Goal: Task Accomplishment & Management: Manage account settings

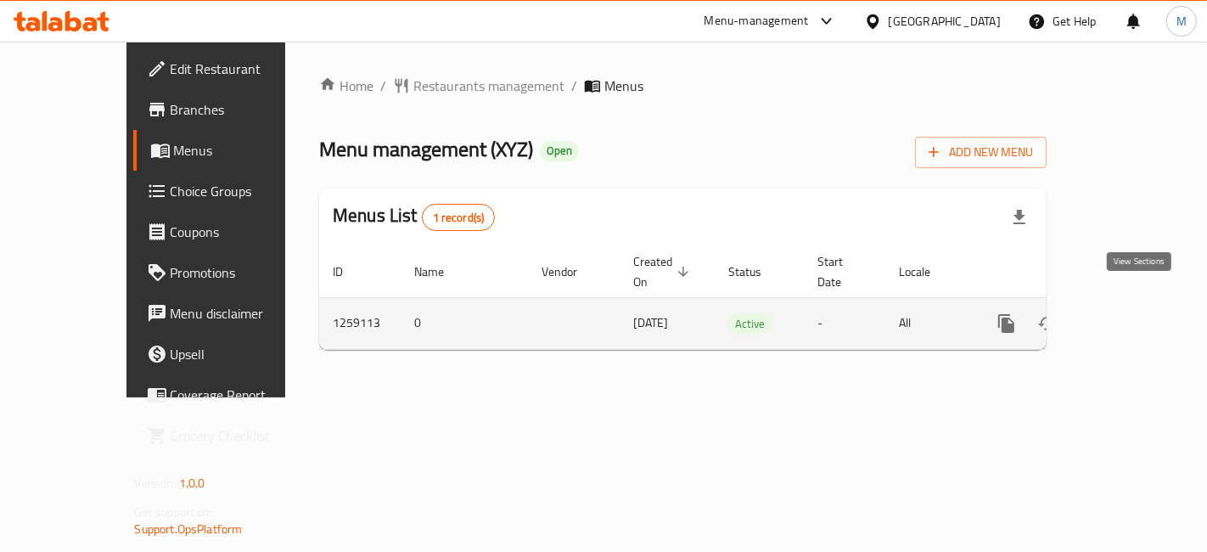
click at [1149, 303] on link "enhanced table" at bounding box center [1128, 323] width 41 height 41
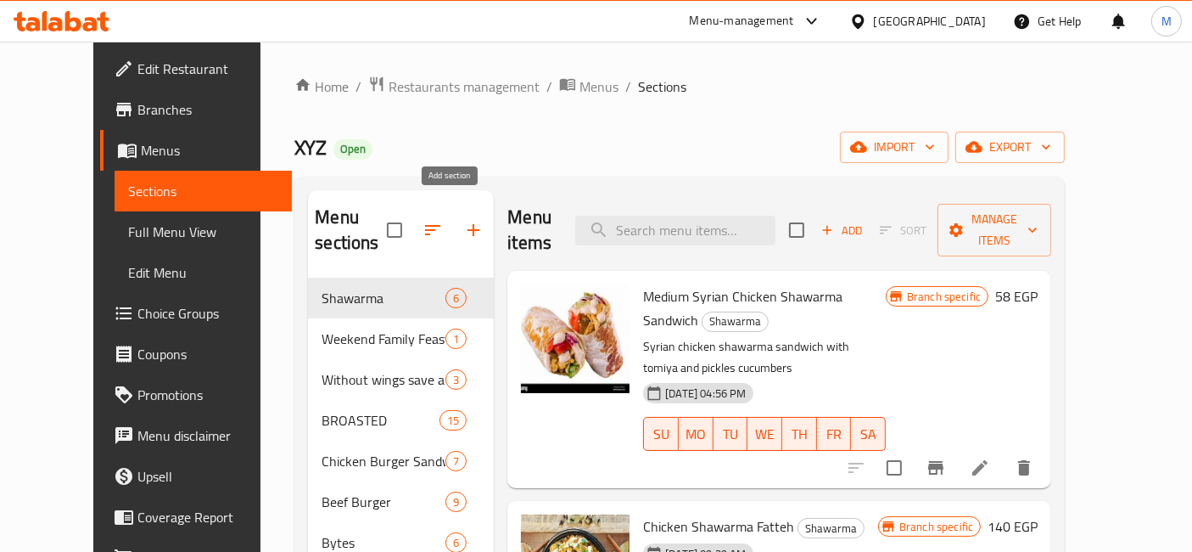
click at [468, 224] on icon "button" at bounding box center [474, 230] width 12 height 12
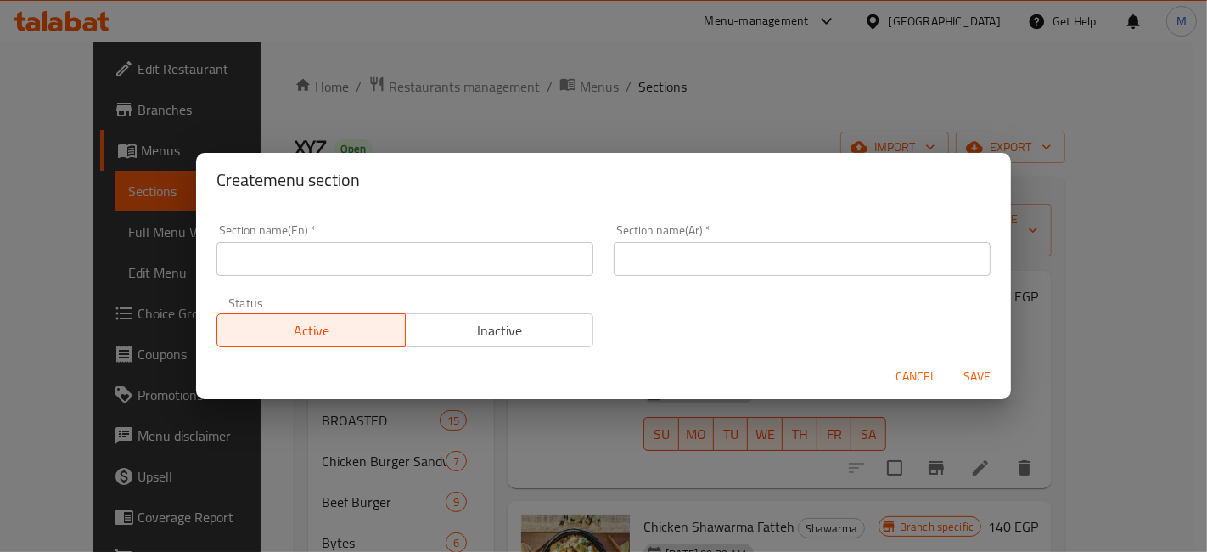
click at [432, 248] on input "text" at bounding box center [404, 259] width 377 height 34
paste input "International [DATE]"
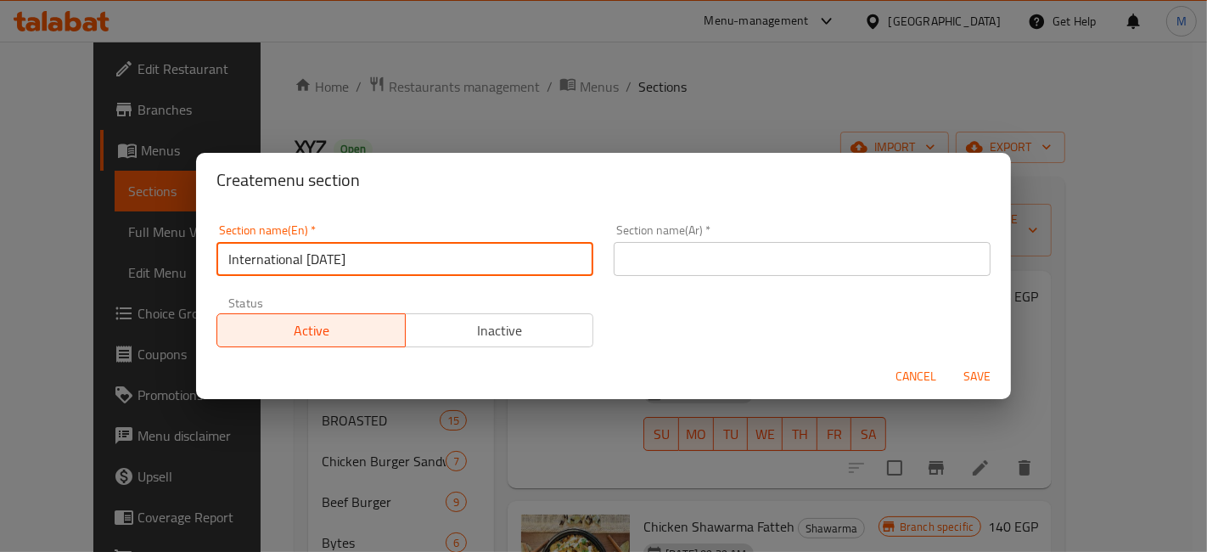
type input "International [DATE]"
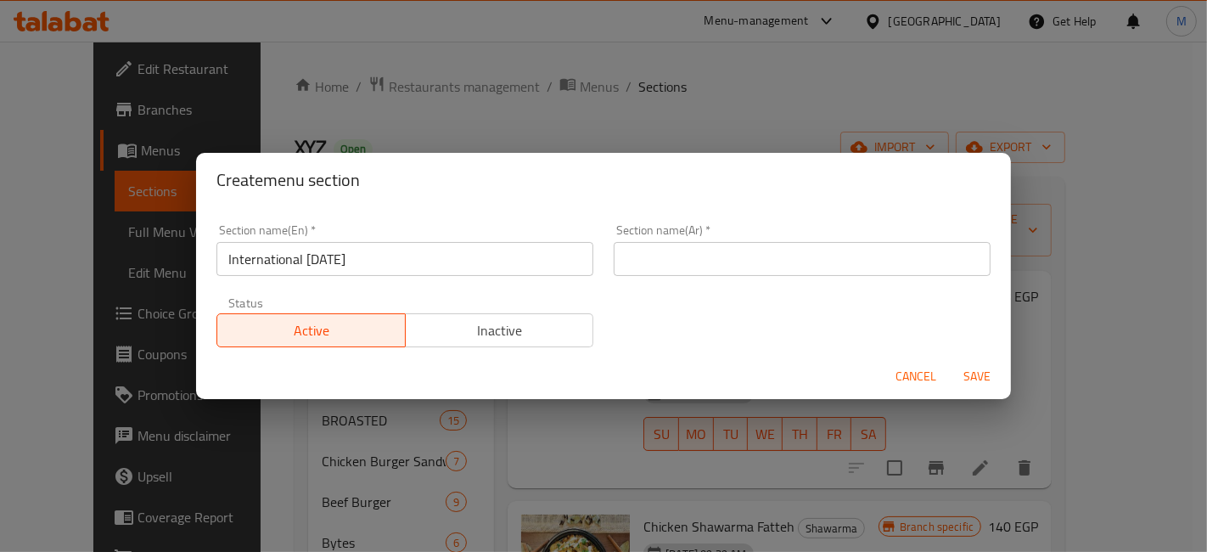
click at [726, 244] on div "Section name(Ar)   * Section name(Ar) *" at bounding box center [802, 250] width 377 height 52
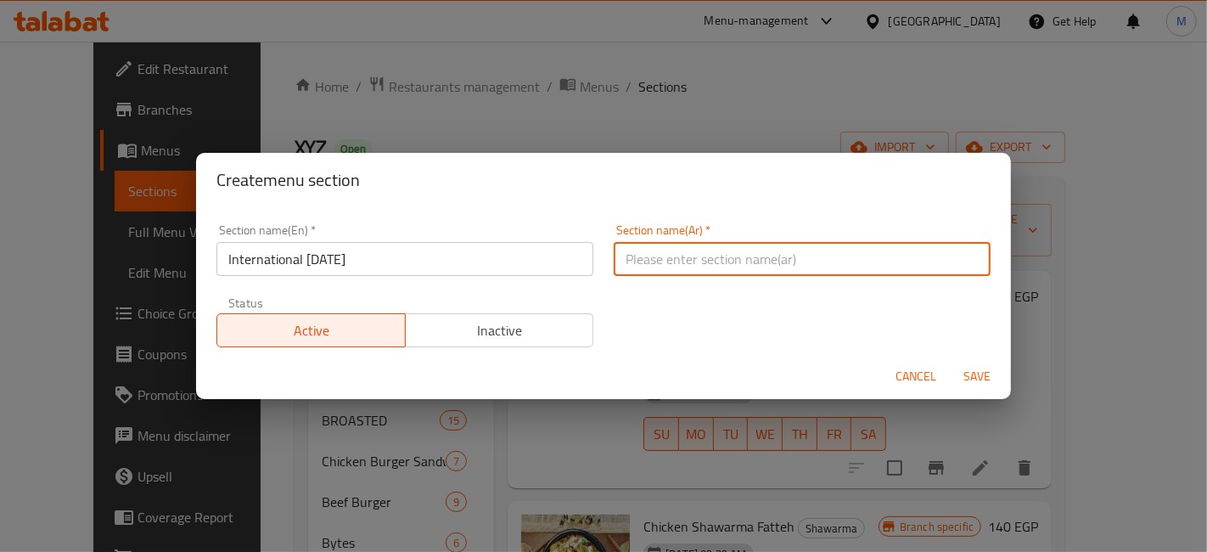
click at [750, 256] on input "text" at bounding box center [802, 259] width 377 height 34
paste input "اليوم العالمي للبطاطس"
type input "اليوم العالمي للبطاطس"
click at [994, 382] on span "Save" at bounding box center [976, 376] width 41 height 21
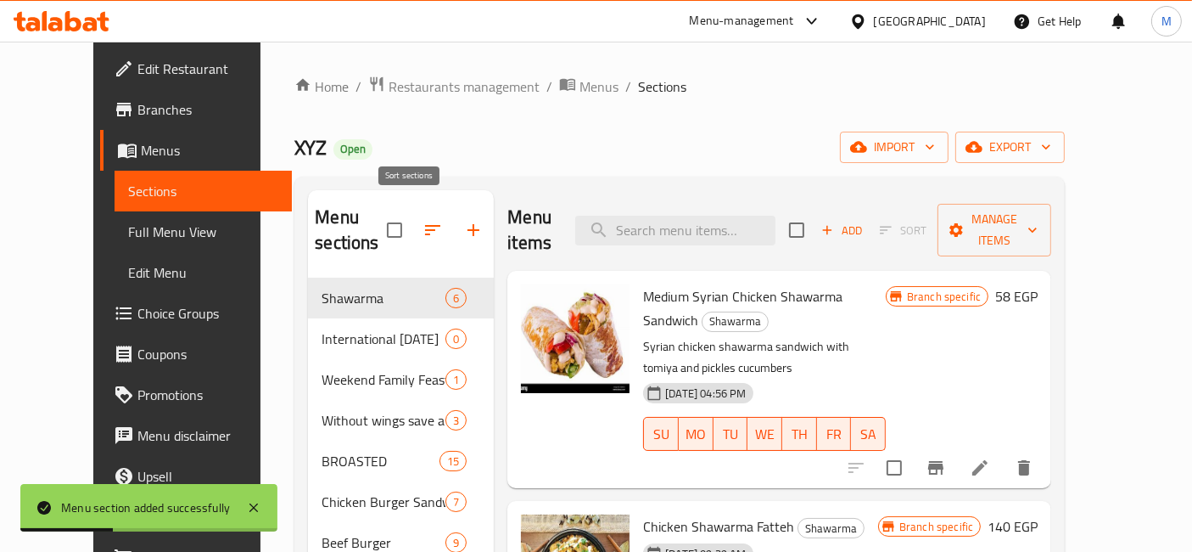
click at [425, 221] on button "button" at bounding box center [432, 230] width 41 height 41
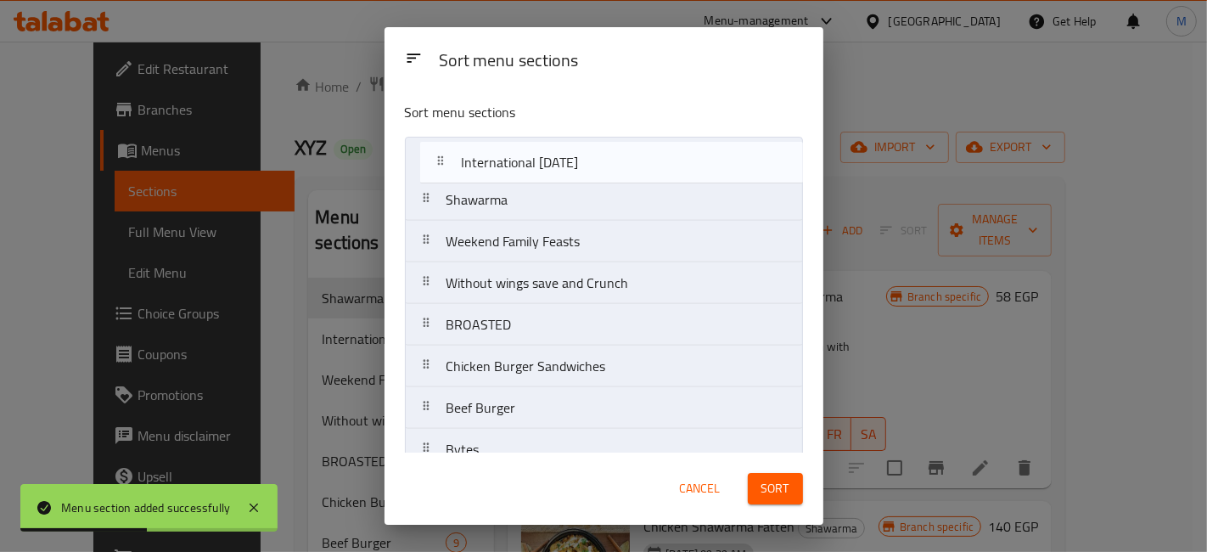
drag, startPoint x: 496, startPoint y: 198, endPoint x: 526, endPoint y: 191, distance: 30.5
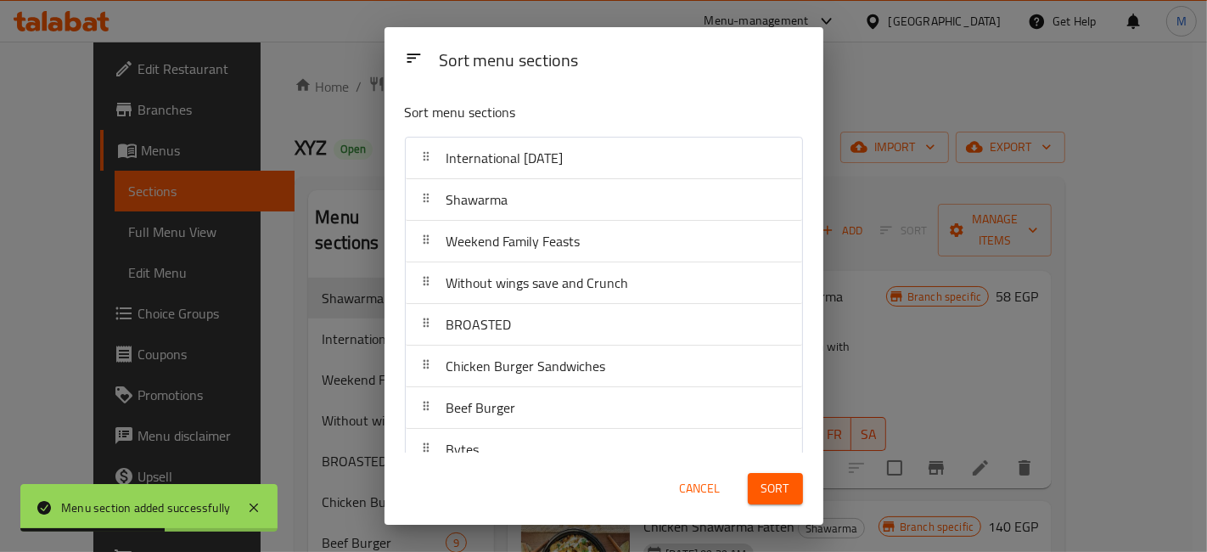
click at [769, 484] on span "Sort" at bounding box center [775, 488] width 28 height 21
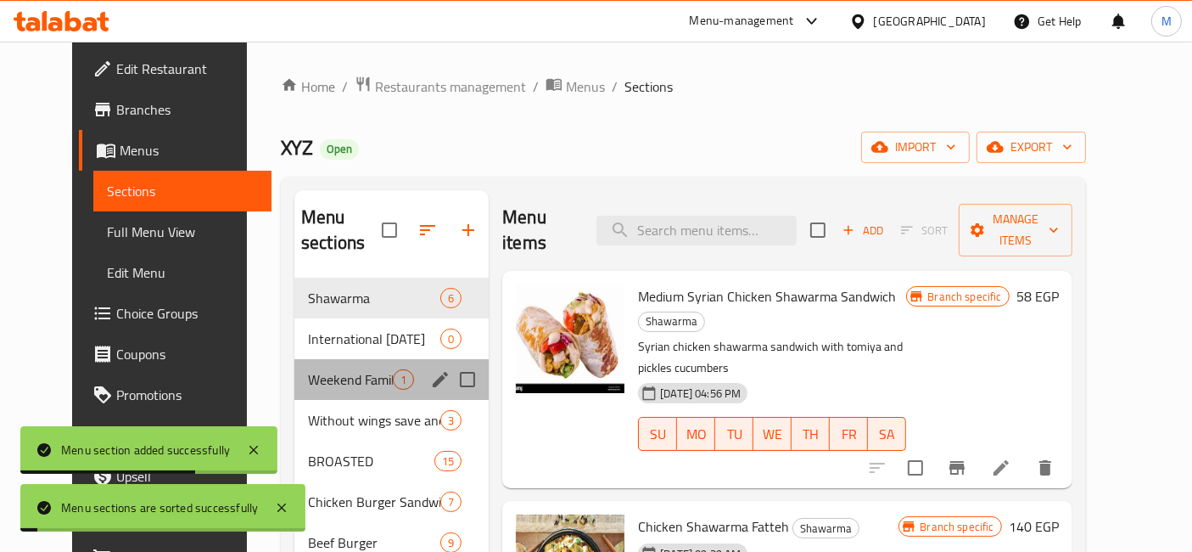
click at [341, 367] on div "Weekend Family Feasts 1" at bounding box center [391, 379] width 194 height 41
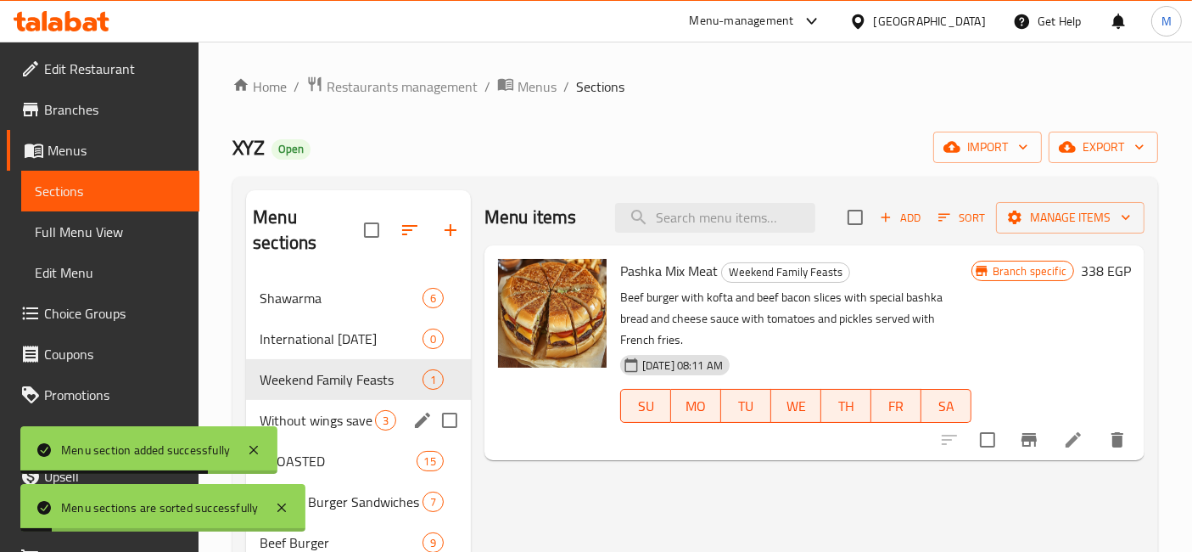
click at [334, 410] on span "Without wings save and Crunch" at bounding box center [317, 420] width 115 height 20
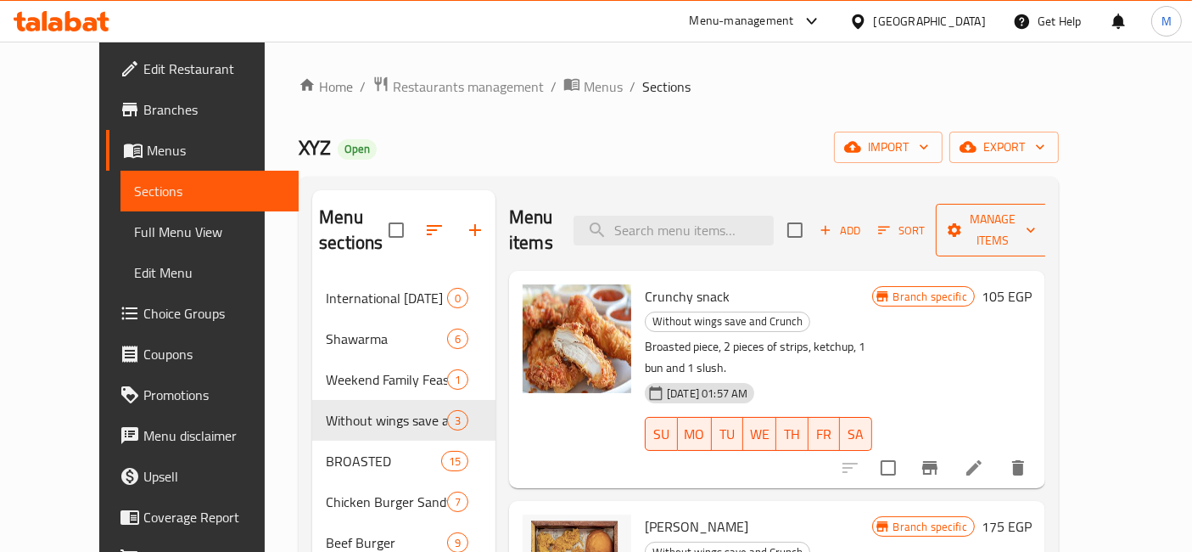
click at [1036, 221] on span "Manage items" at bounding box center [993, 230] width 87 height 42
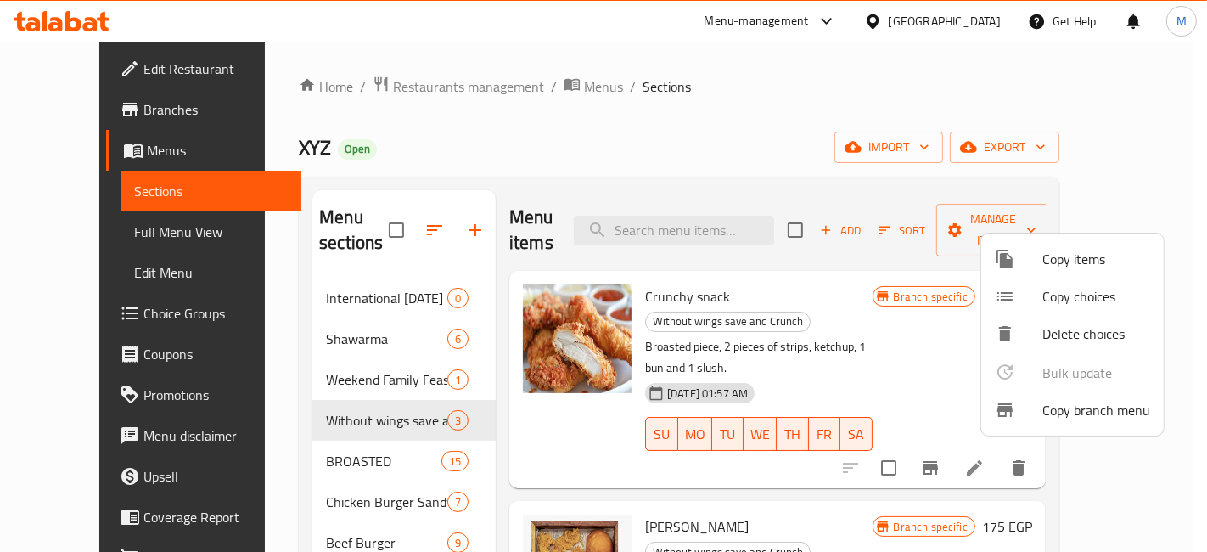
click at [1066, 260] on span "Copy items" at bounding box center [1096, 259] width 108 height 20
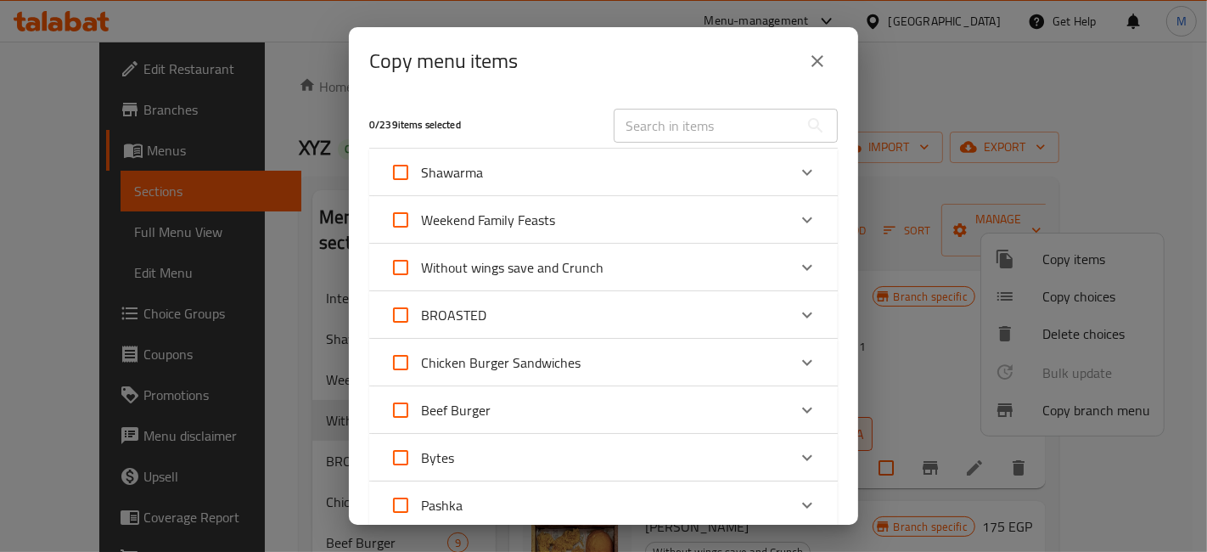
click at [723, 128] on input "text" at bounding box center [706, 126] width 185 height 34
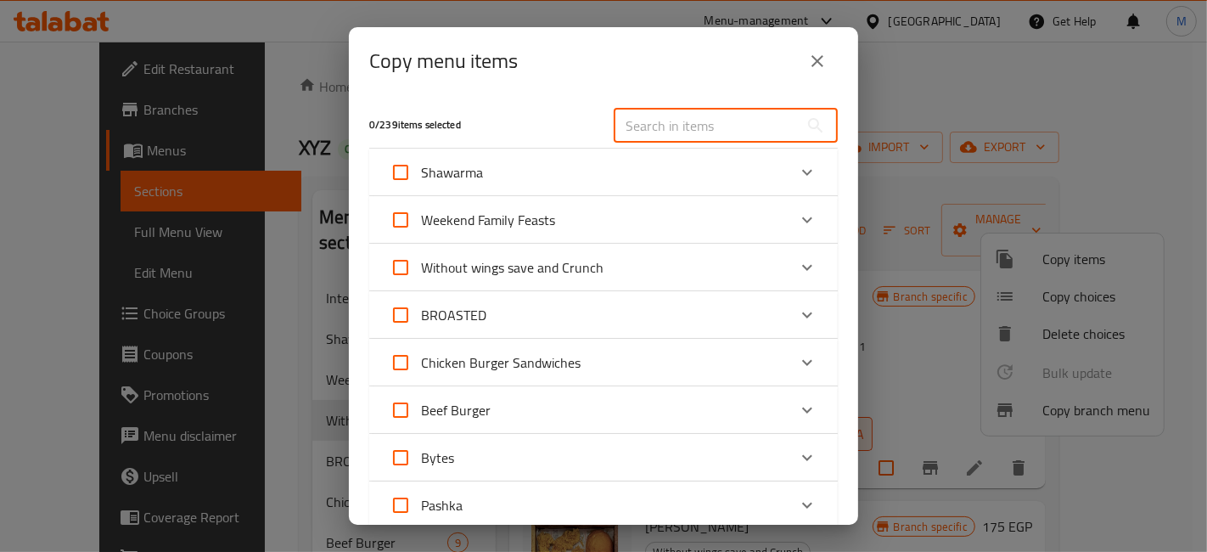
type input "ي"
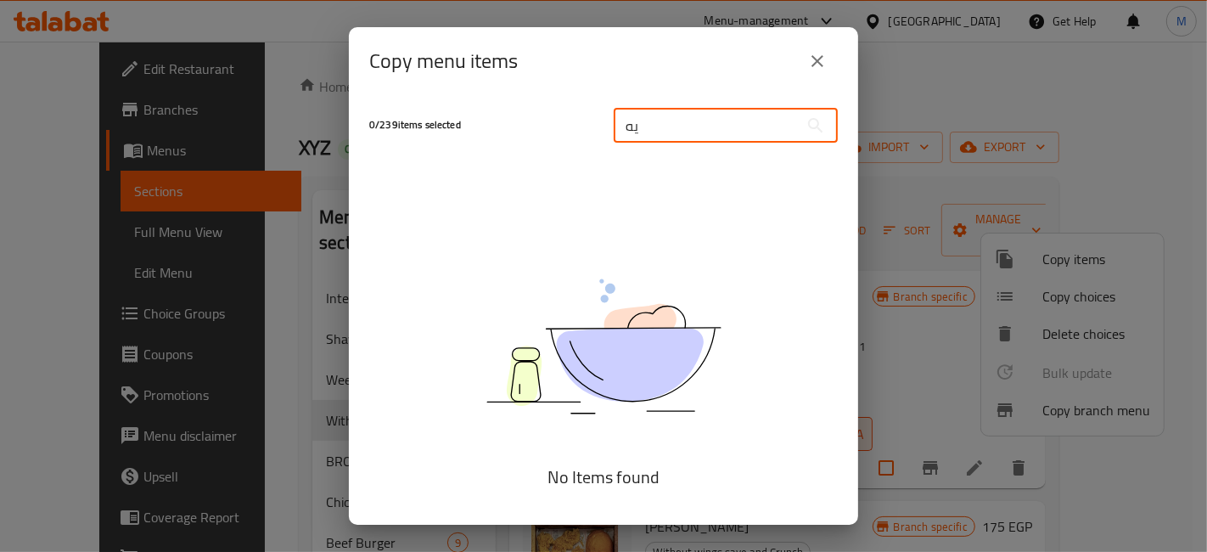
type input "ي"
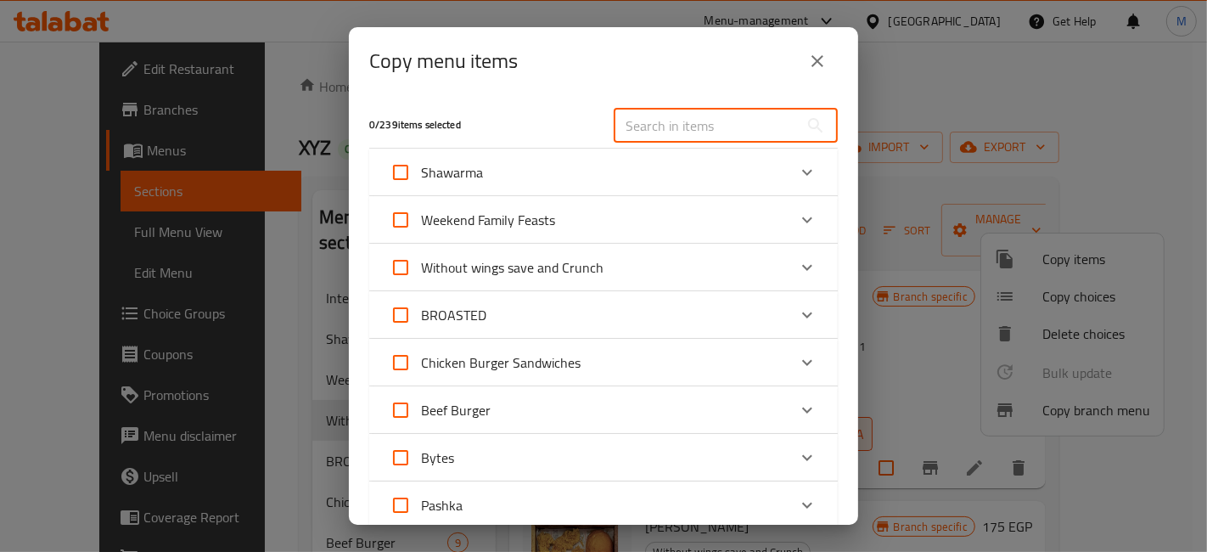
click at [723, 128] on input "text" at bounding box center [706, 126] width 185 height 34
drag, startPoint x: 505, startPoint y: 86, endPoint x: 519, endPoint y: 83, distance: 14.7
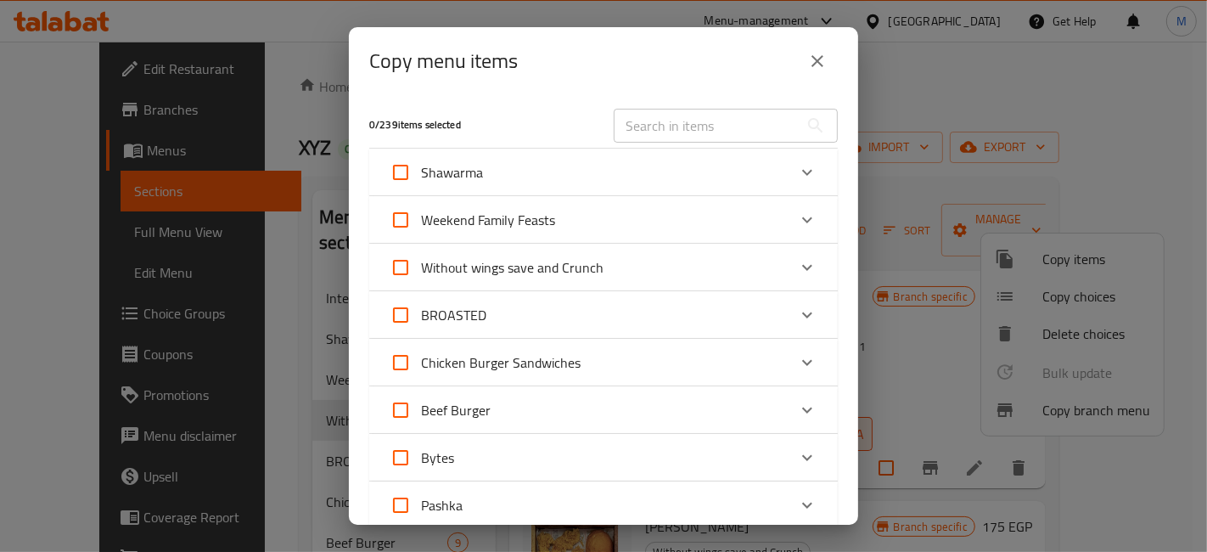
click at [511, 85] on div "Copy menu items" at bounding box center [603, 61] width 509 height 68
click at [519, 83] on div "Copy menu items" at bounding box center [603, 61] width 509 height 68
click at [700, 145] on div "​" at bounding box center [725, 125] width 244 height 54
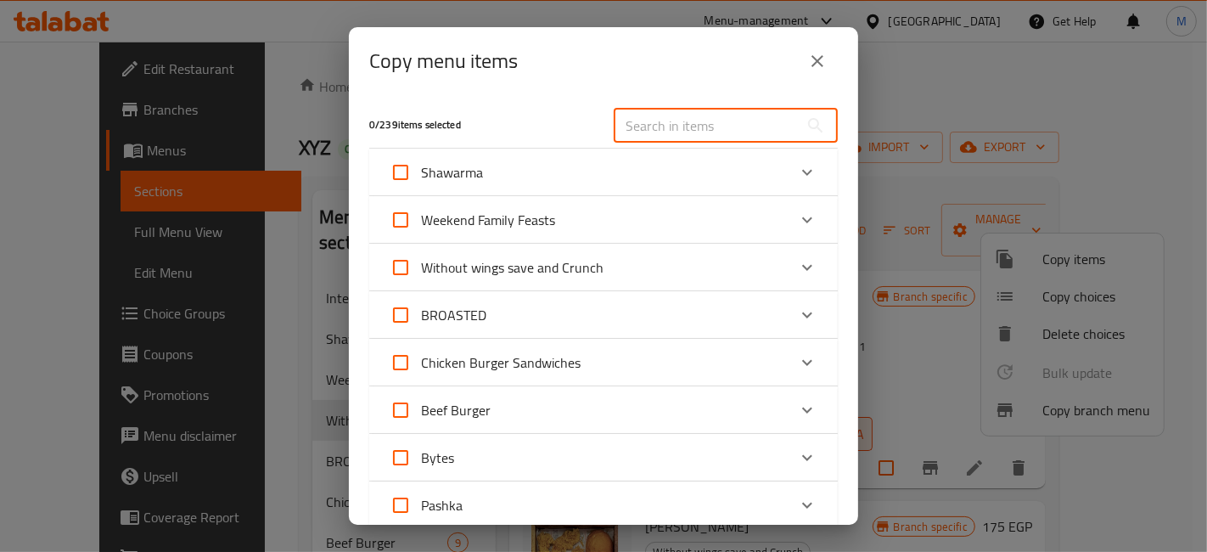
click at [710, 127] on input "text" at bounding box center [706, 126] width 185 height 34
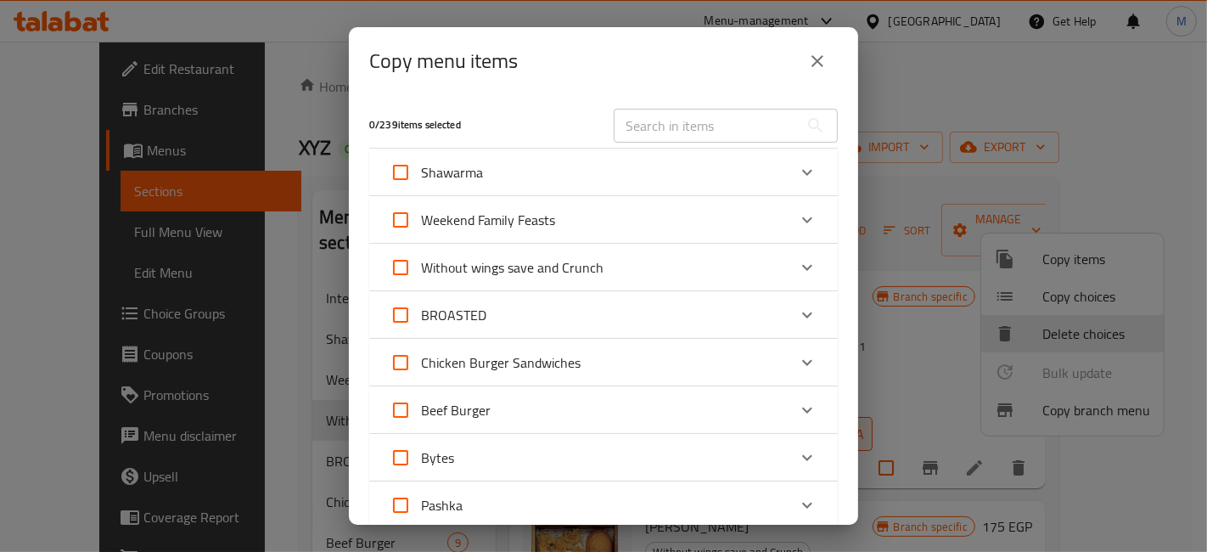
click at [578, 328] on div "BROASTED" at bounding box center [588, 314] width 397 height 41
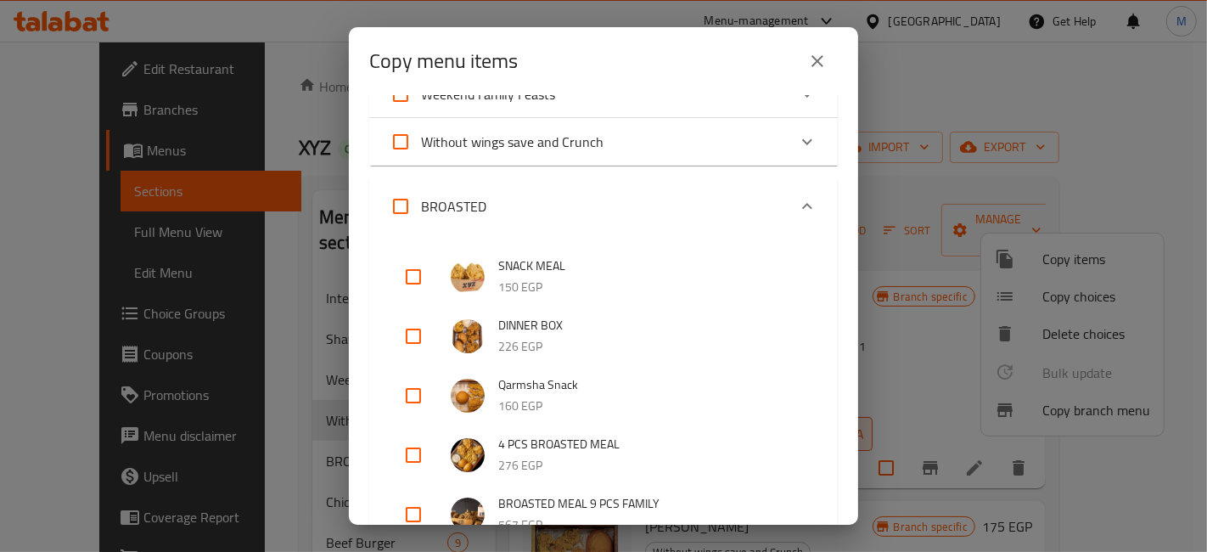
scroll to position [188, 0]
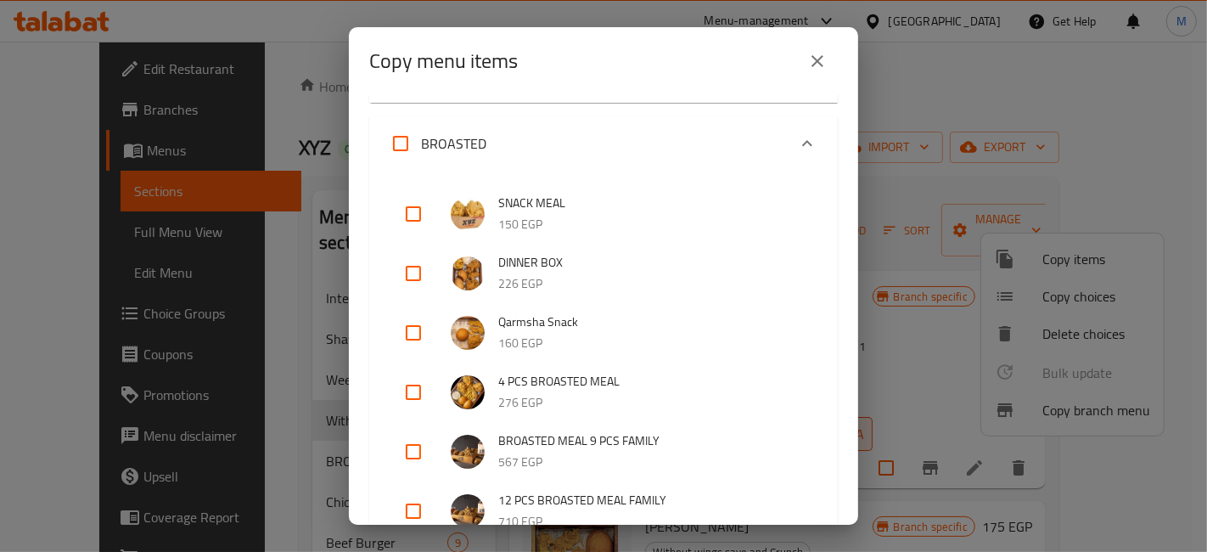
click at [422, 277] on input "checkbox" at bounding box center [413, 273] width 41 height 41
checkbox input "true"
click at [411, 210] on input "checkbox" at bounding box center [413, 214] width 41 height 41
checkbox input "true"
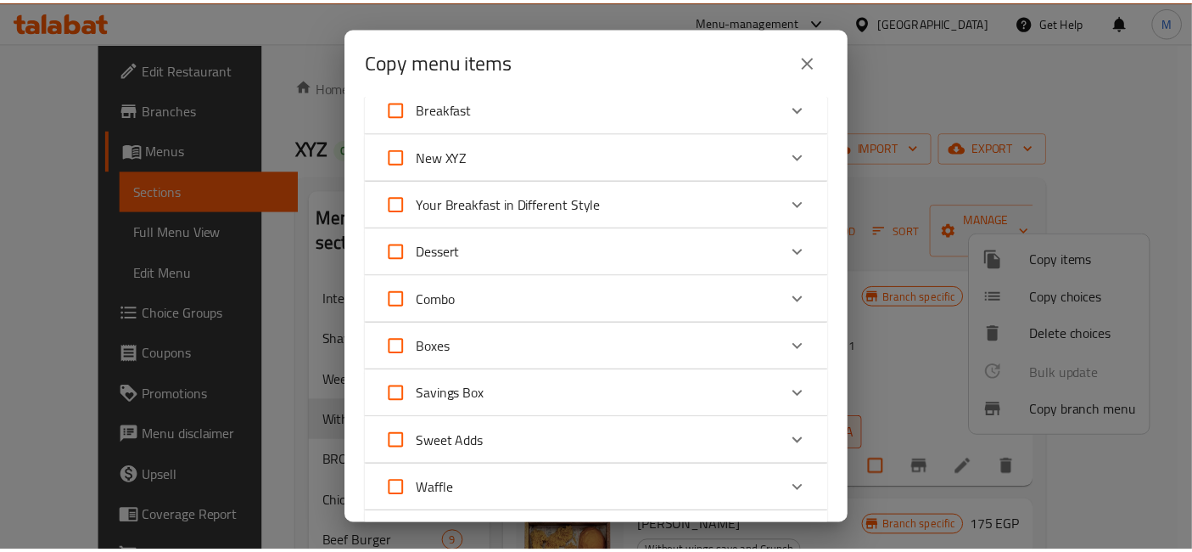
scroll to position [2543, 0]
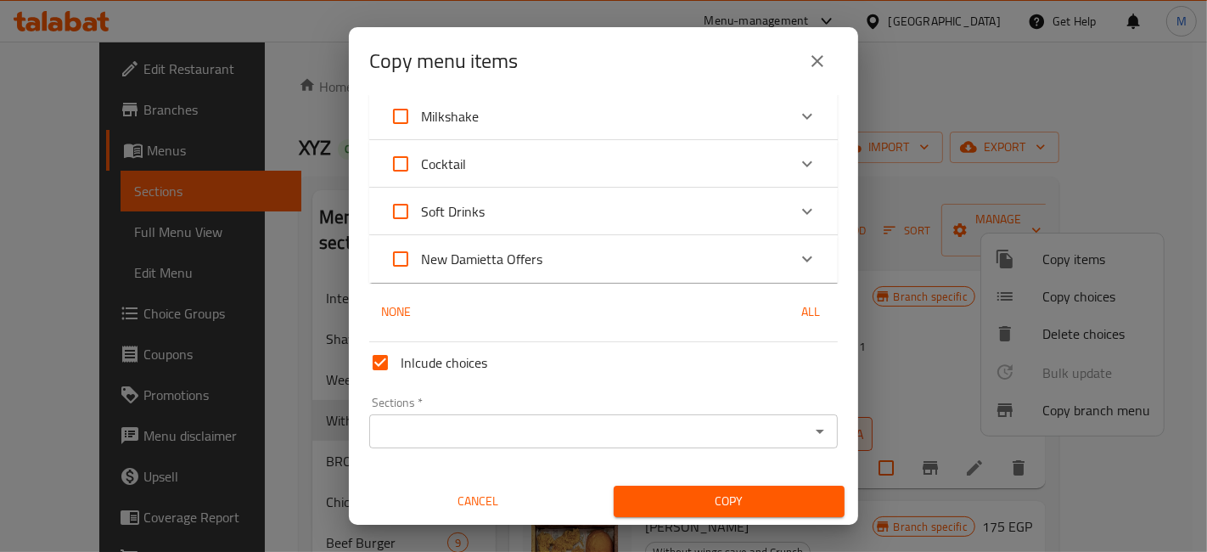
click at [536, 423] on input "Sections   *" at bounding box center [589, 431] width 430 height 24
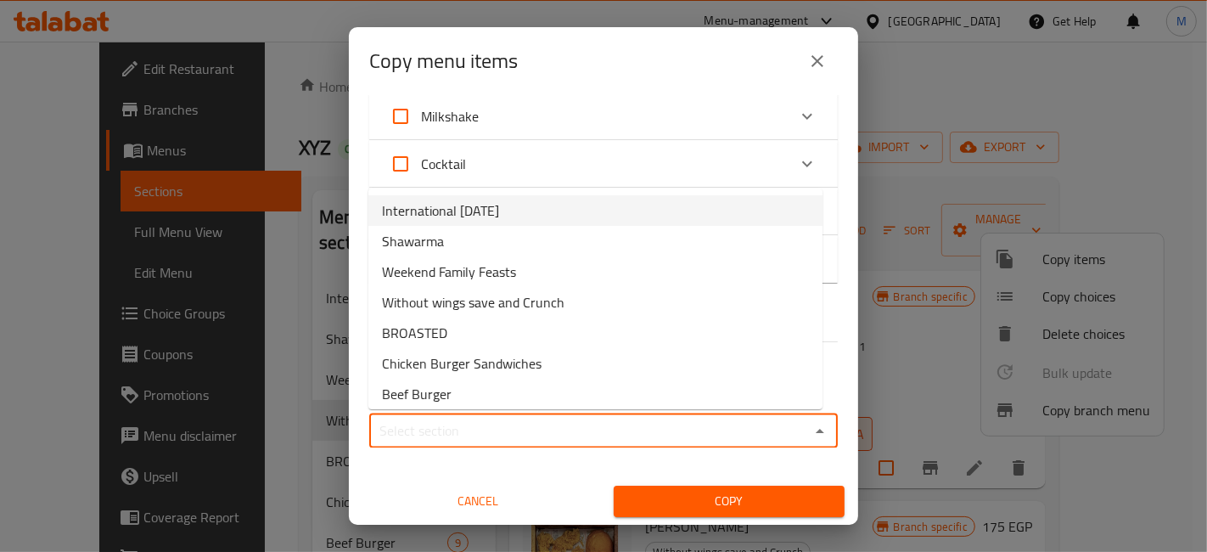
click at [533, 222] on li "International [DATE]" at bounding box center [595, 210] width 454 height 31
type input "International [DATE]"
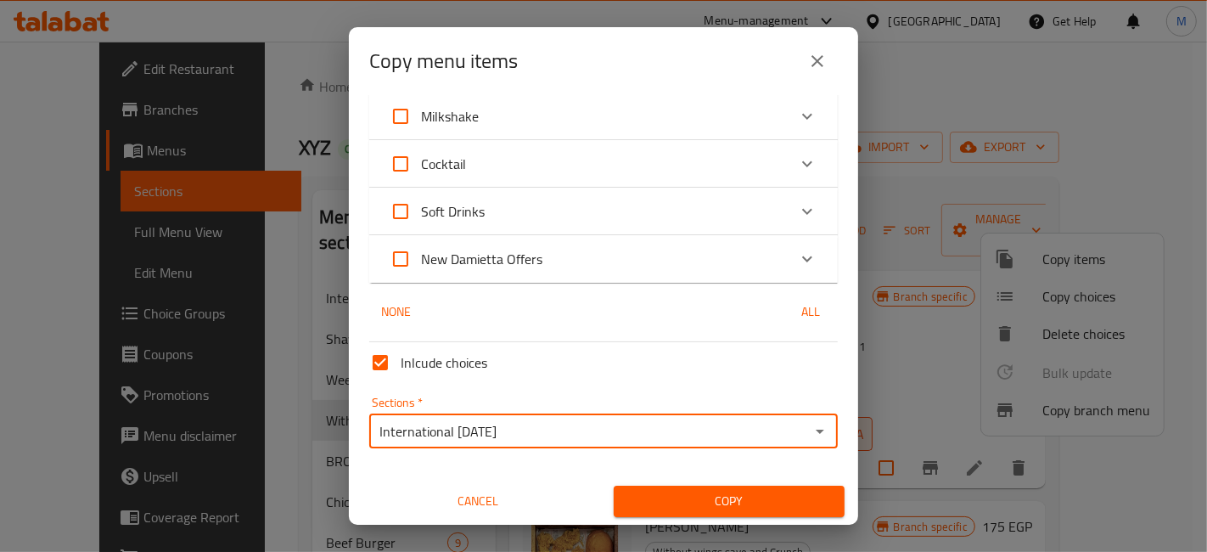
click at [688, 497] on span "Copy" at bounding box center [729, 501] width 204 height 21
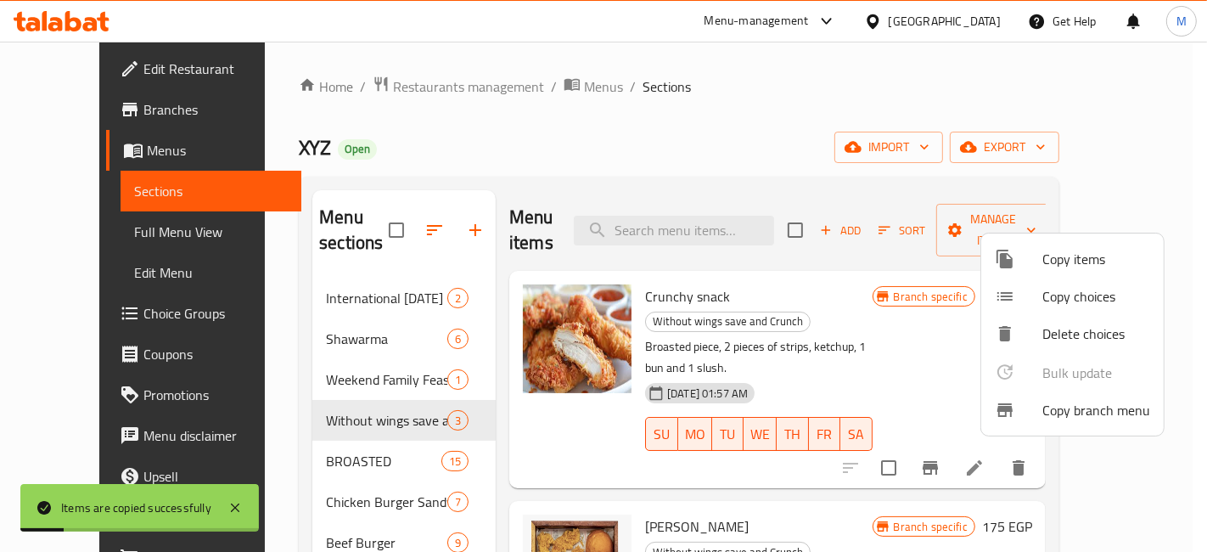
click at [879, 263] on div at bounding box center [603, 276] width 1207 height 552
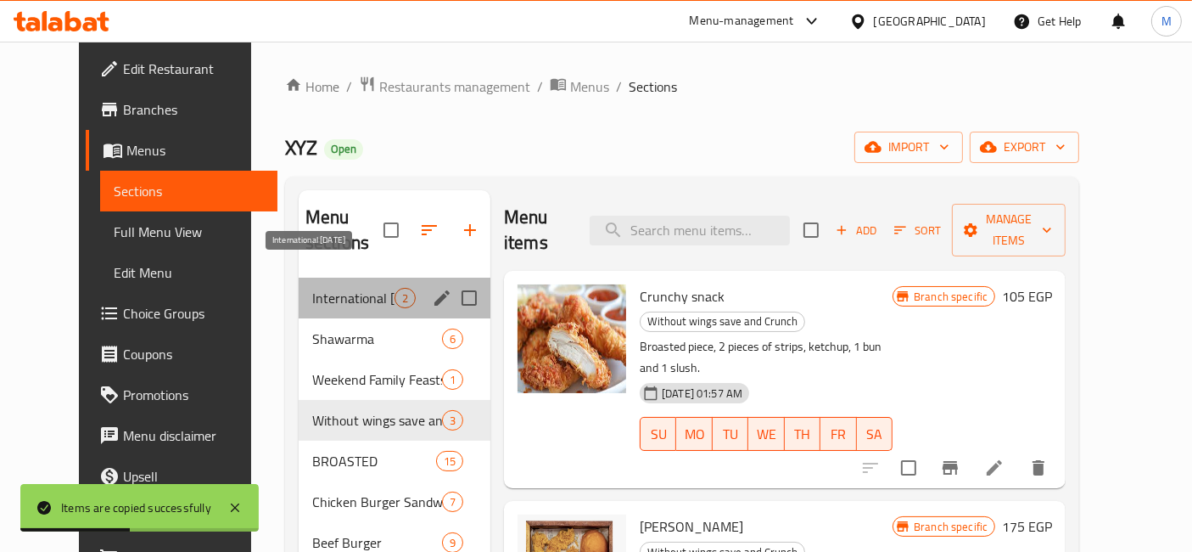
click at [312, 288] on span "International [DATE]" at bounding box center [353, 298] width 82 height 20
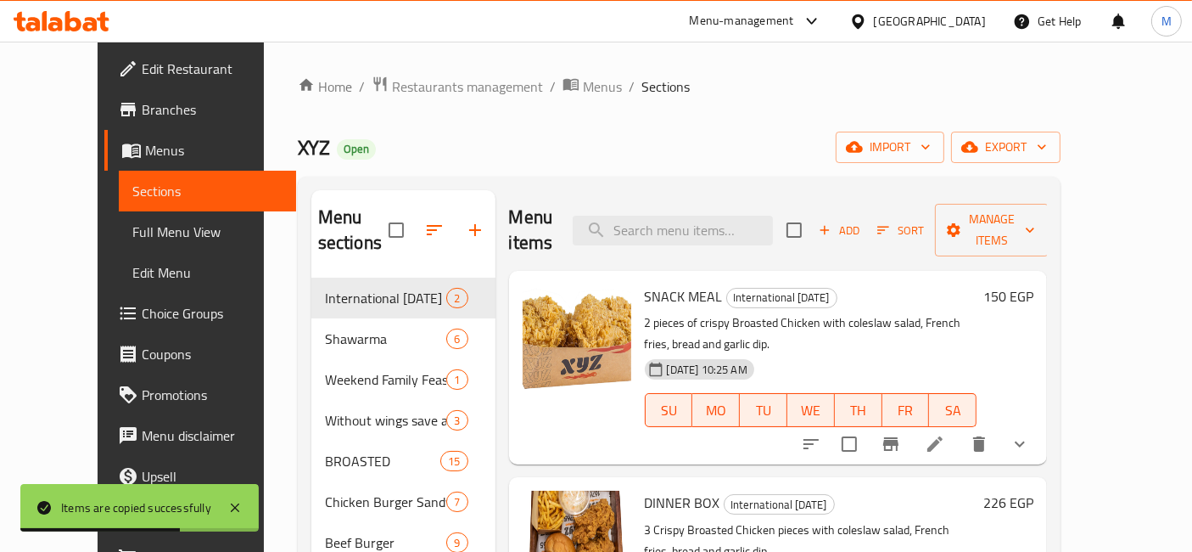
click at [648, 278] on div "SNACK MEAL International Potato Day 2 pieces of crispy Broasted Chicken with co…" at bounding box center [811, 368] width 346 height 180
copy h6 "SNACK MEAL"
click at [673, 227] on input "search" at bounding box center [673, 231] width 200 height 30
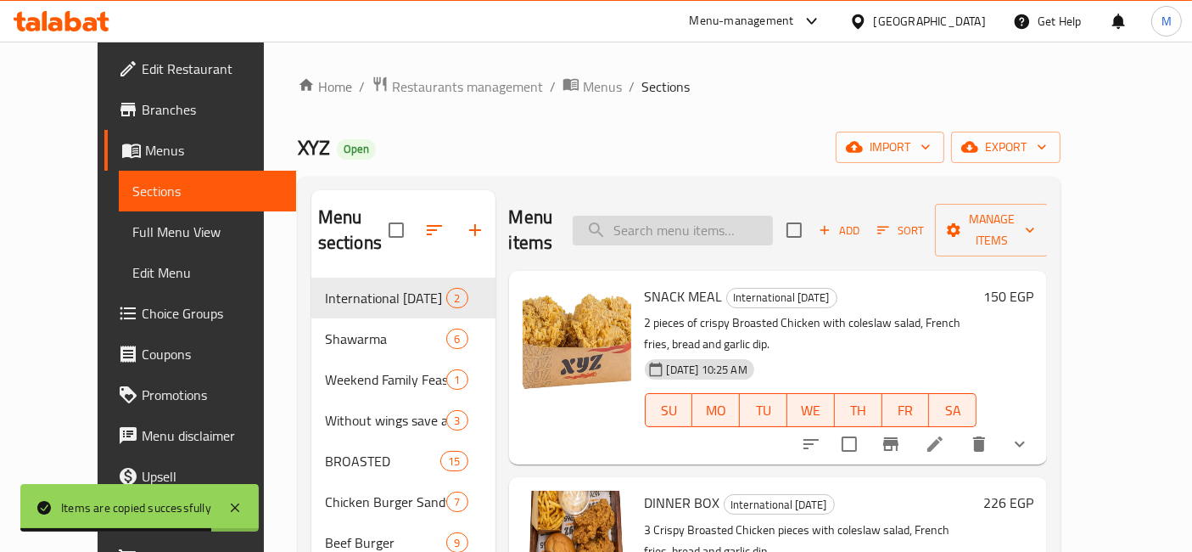
paste input "SNACK MEAL"
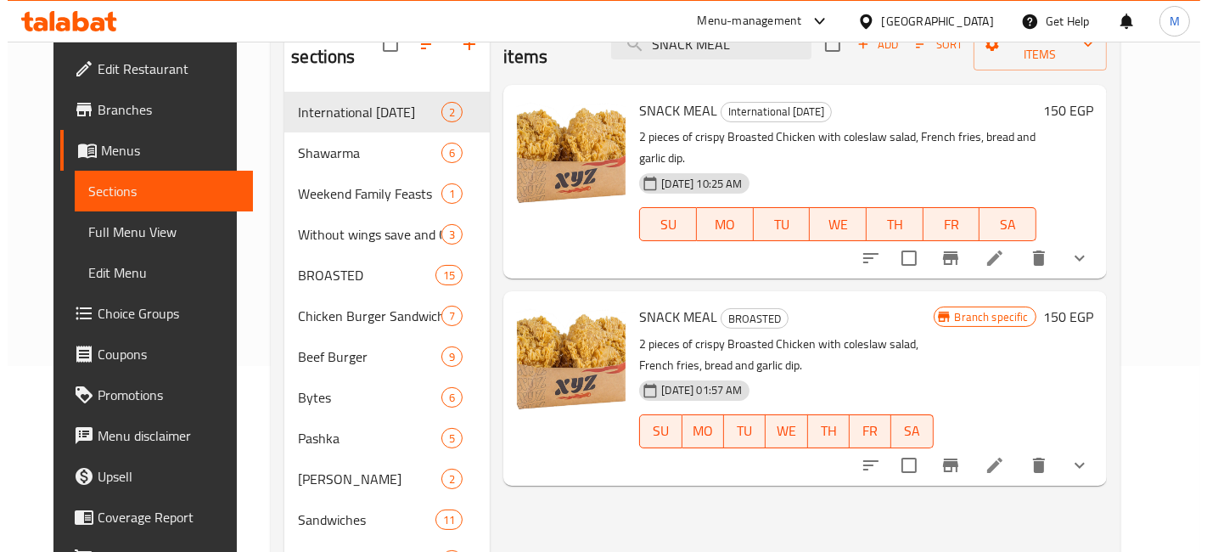
scroll to position [188, 0]
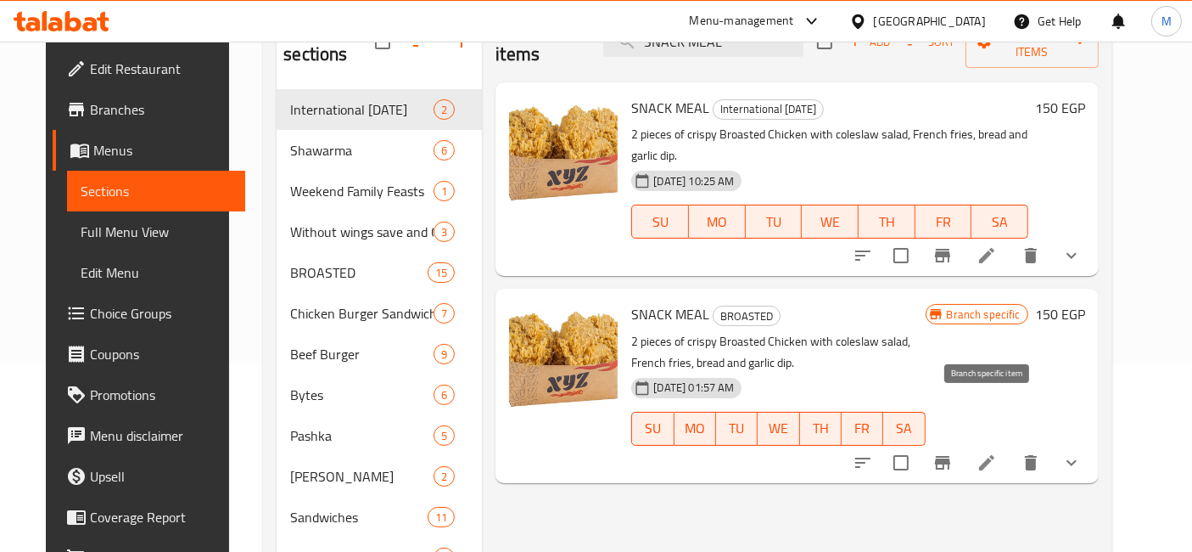
type input "SNACK MEAL"
click at [953, 452] on icon "Branch-specific-item" at bounding box center [943, 462] width 20 height 20
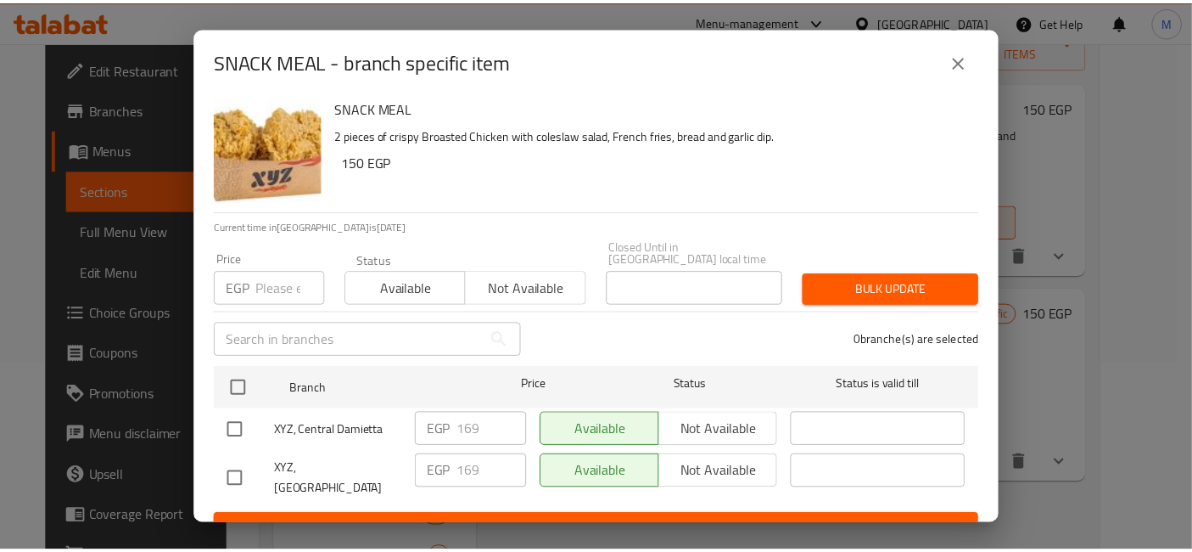
scroll to position [7, 0]
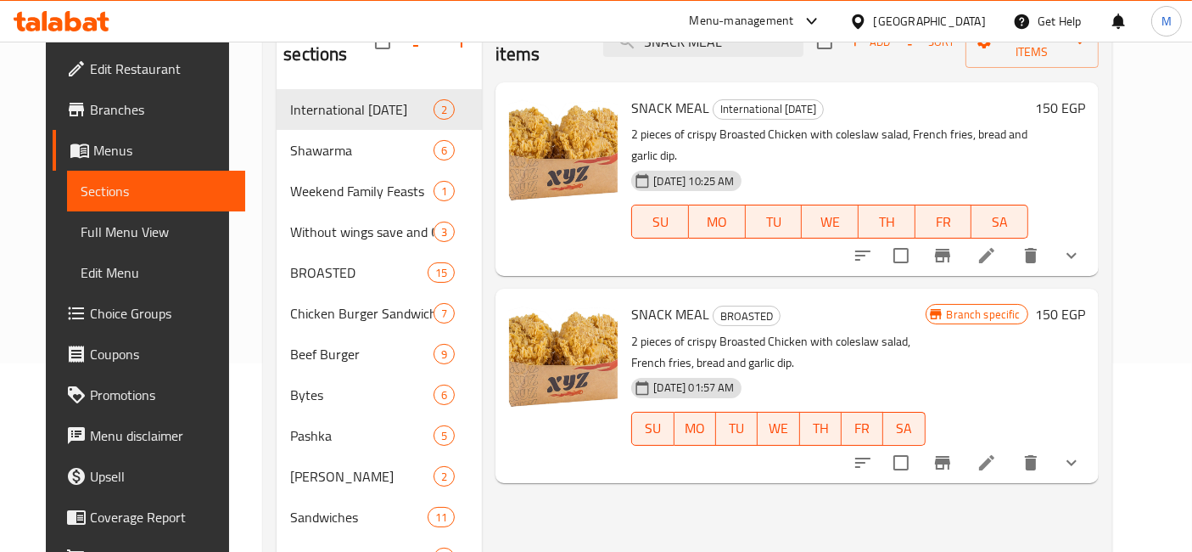
click at [1085, 96] on h6 "150 EGP" at bounding box center [1060, 108] width 50 height 24
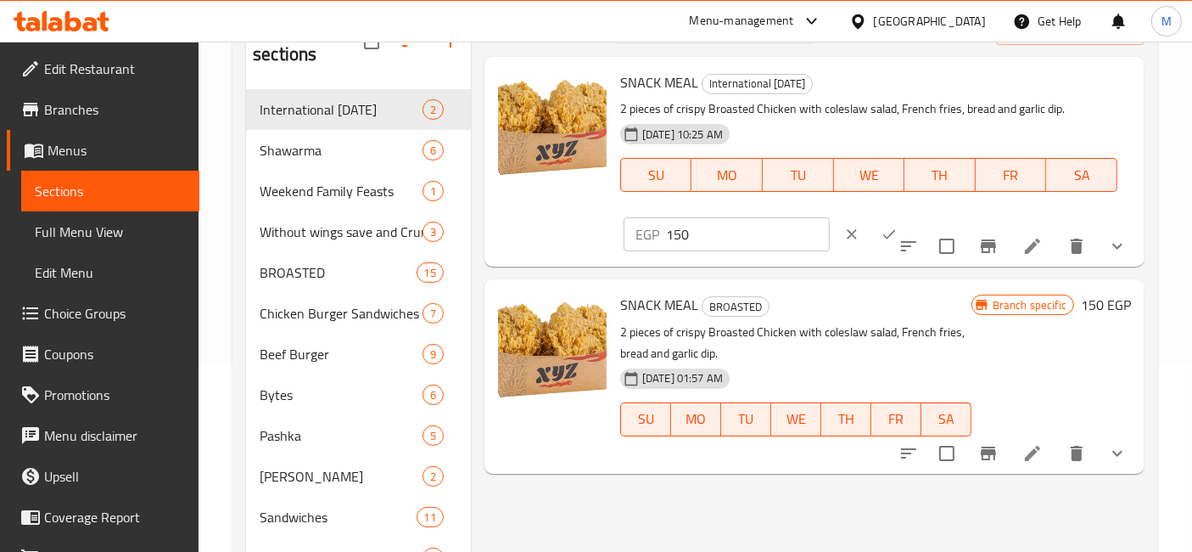
click at [830, 217] on input "150" at bounding box center [748, 234] width 164 height 34
type input "169"
click at [898, 226] on icon "ok" at bounding box center [889, 234] width 17 height 17
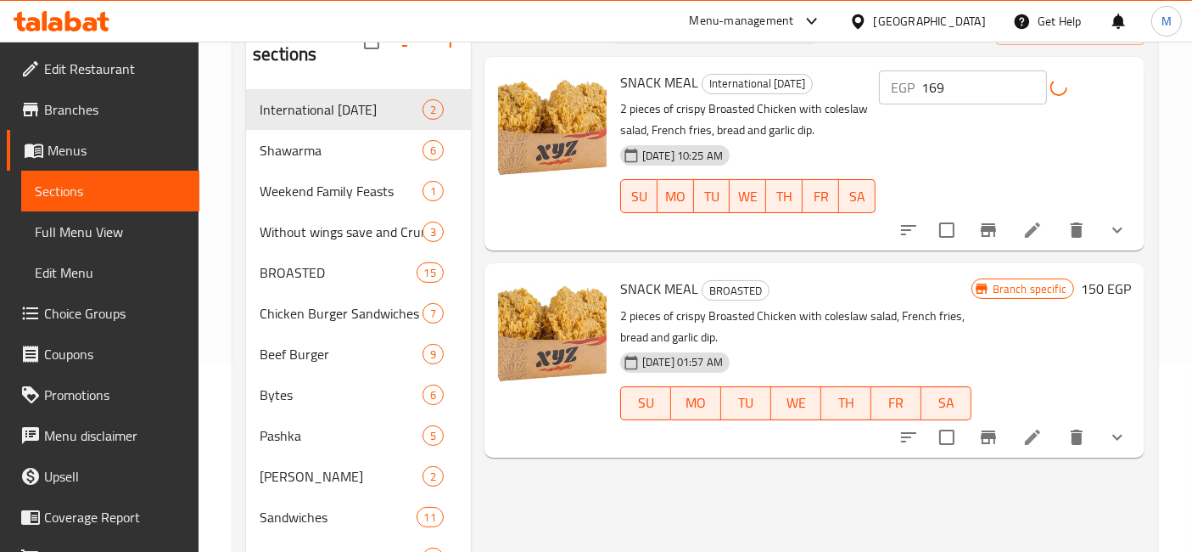
scroll to position [0, 0]
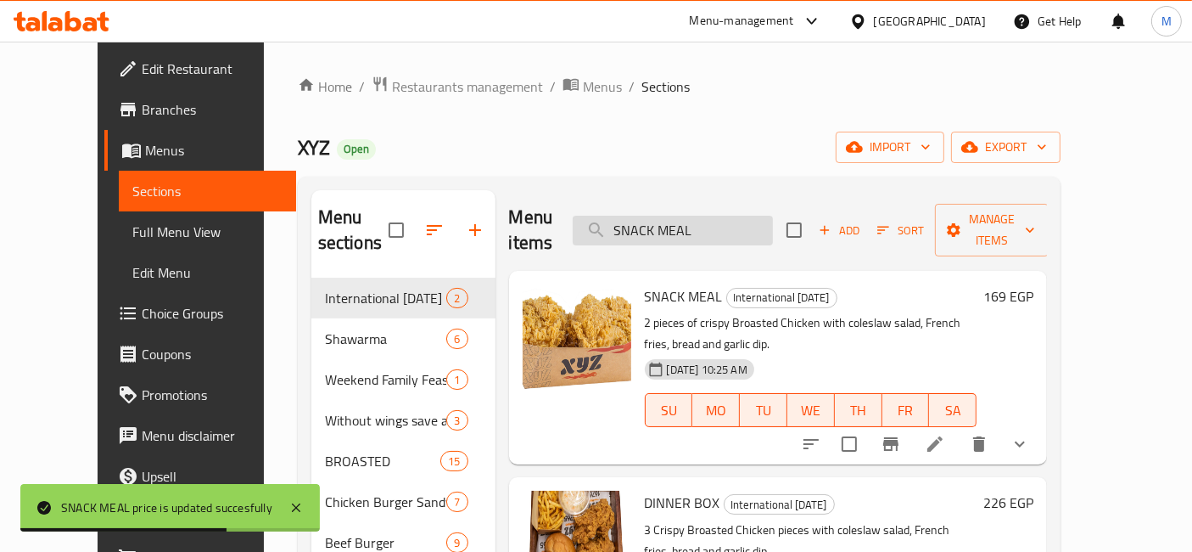
click at [759, 226] on input "SNACK MEAL" at bounding box center [673, 231] width 200 height 30
paste input "Dinner Box"
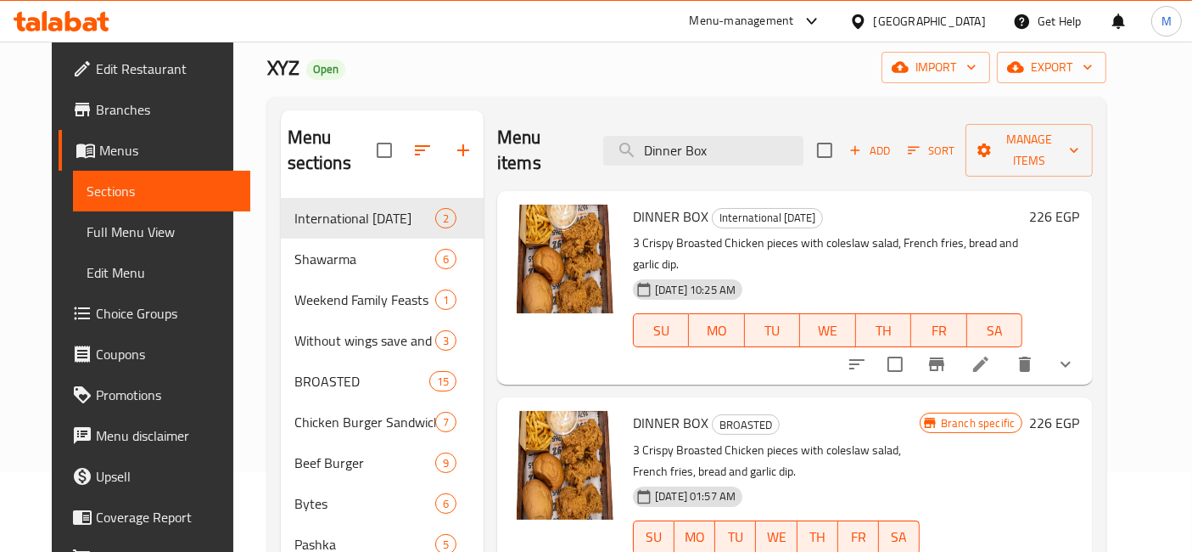
scroll to position [94, 0]
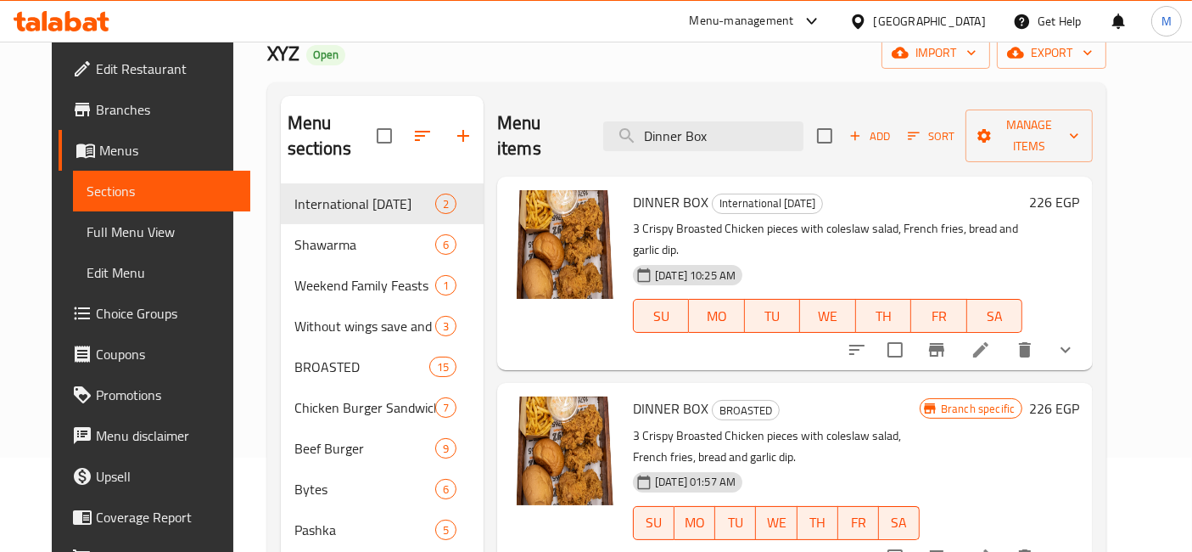
type input "Dinner Box"
click at [947, 547] on icon "Branch-specific-item" at bounding box center [937, 557] width 20 height 20
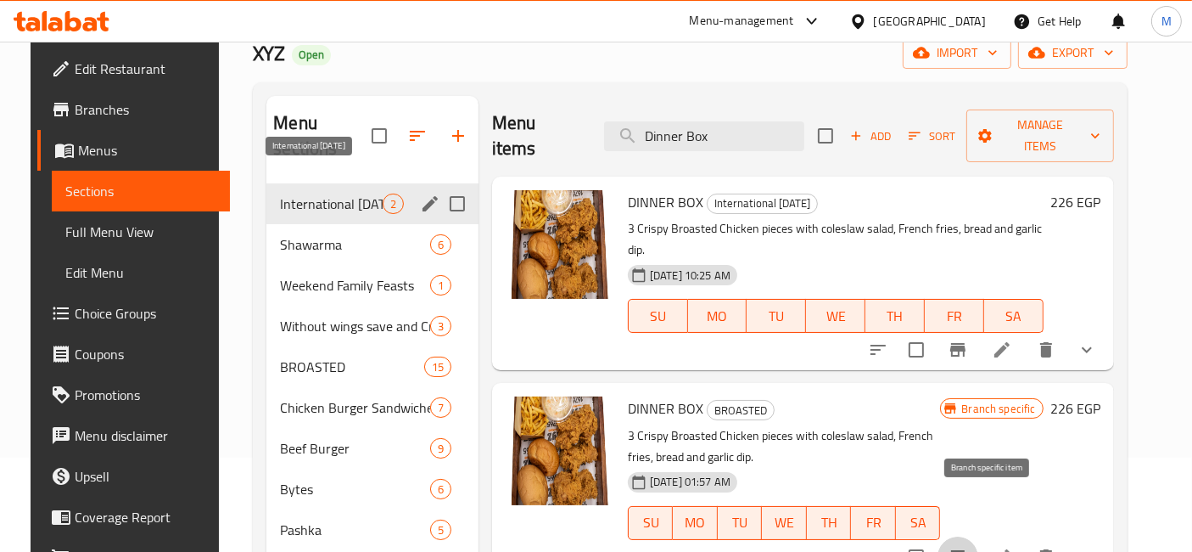
click at [356, 194] on span "International [DATE]" at bounding box center [331, 204] width 102 height 20
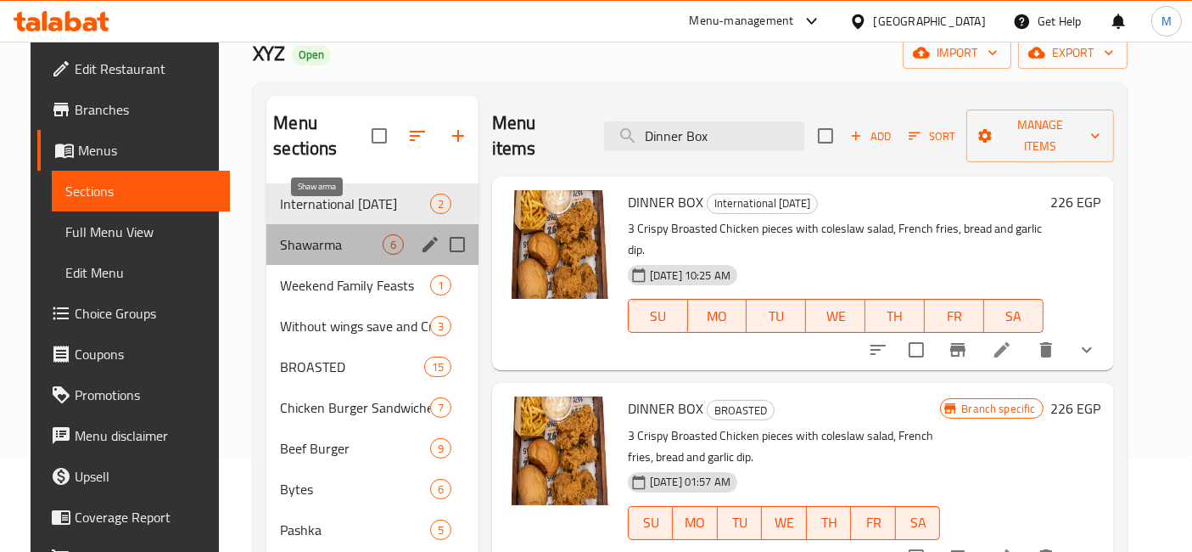
click at [362, 234] on span "Shawarma" at bounding box center [331, 244] width 102 height 20
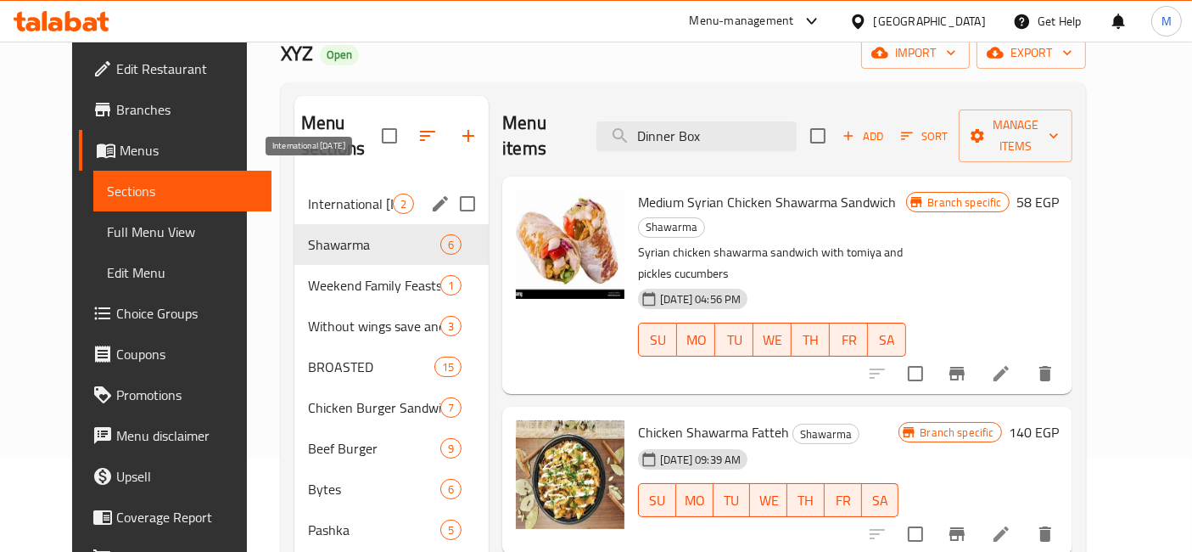
click at [362, 194] on span "International [DATE]" at bounding box center [350, 204] width 85 height 20
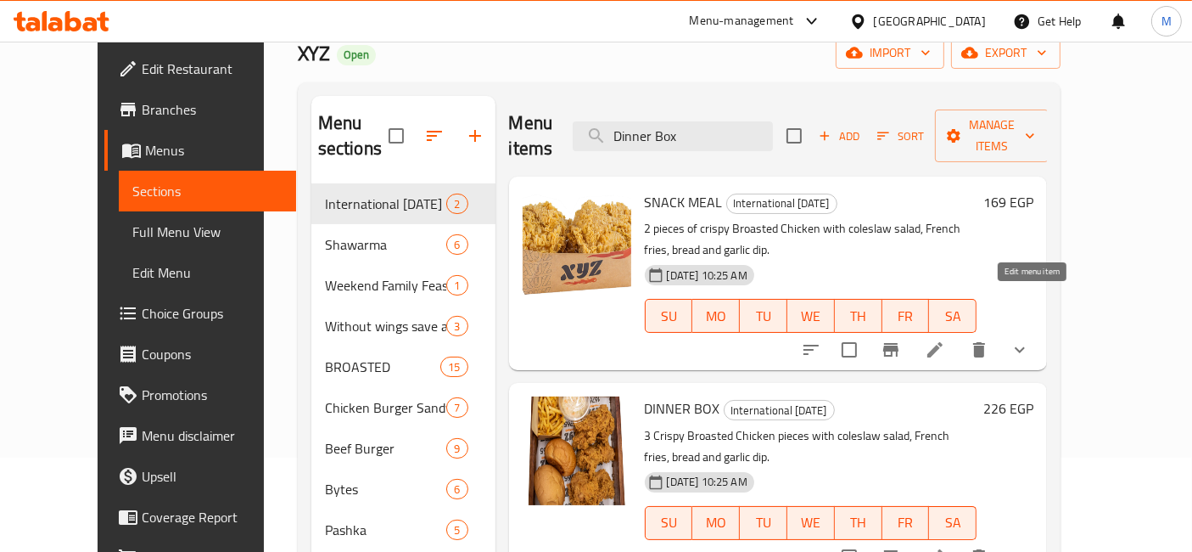
click at [945, 339] on icon at bounding box center [935, 349] width 20 height 20
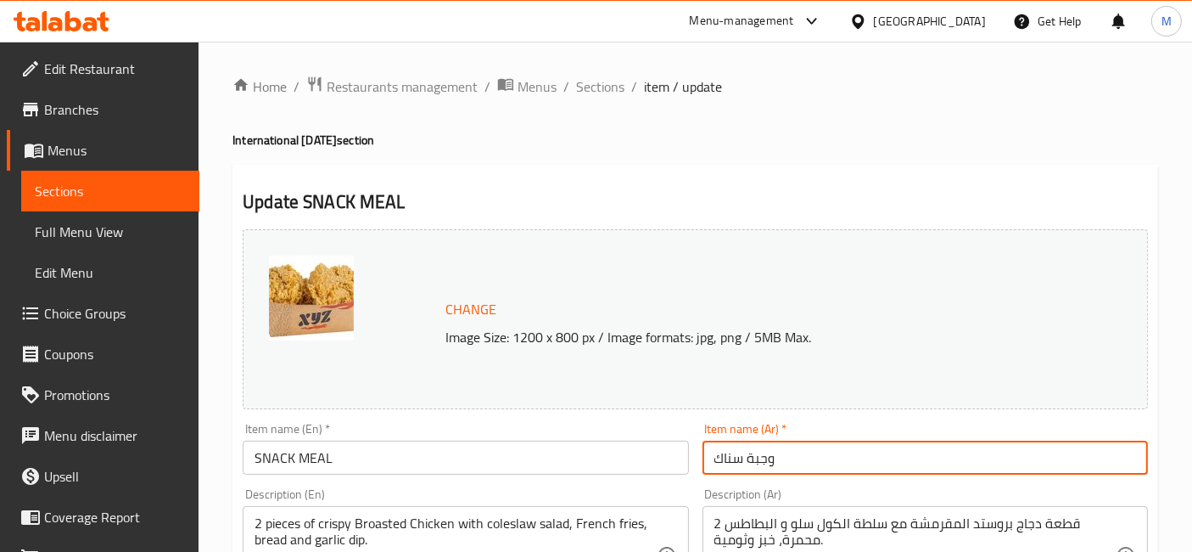
click at [855, 452] on input "وجبة سناك" at bounding box center [926, 457] width 446 height 34
paste input "معه بطاطس مجانية"
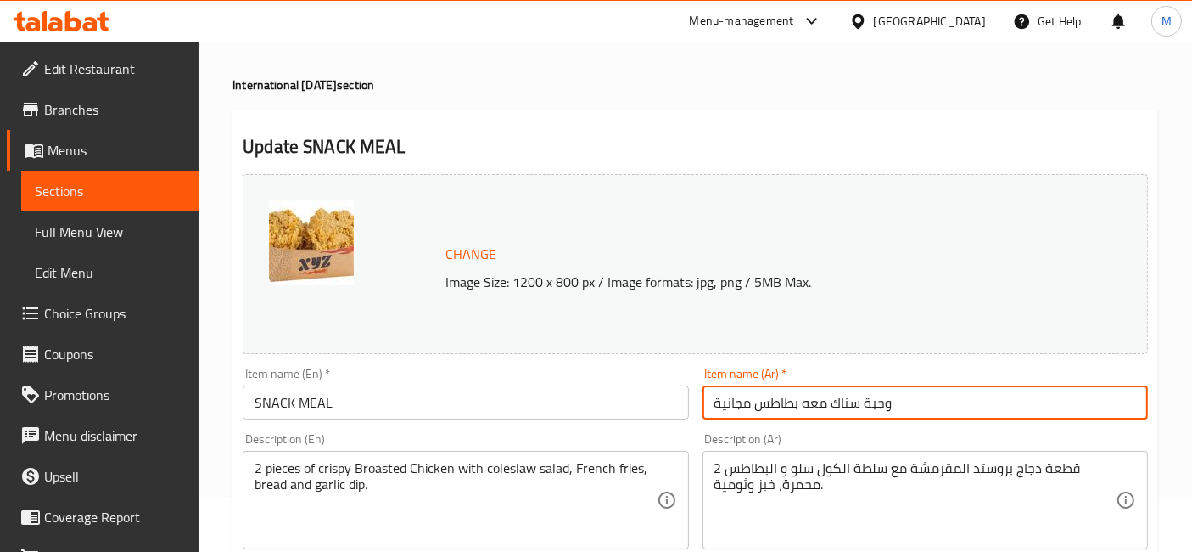
scroll to position [94, 0]
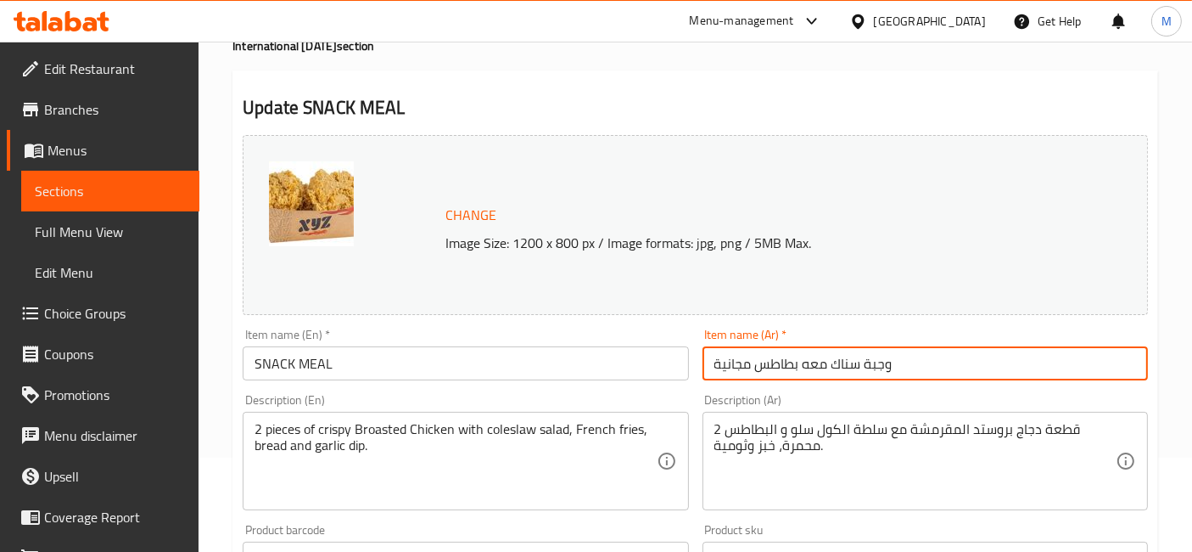
type input "وجبة سناك معه بطاطس مجانية"
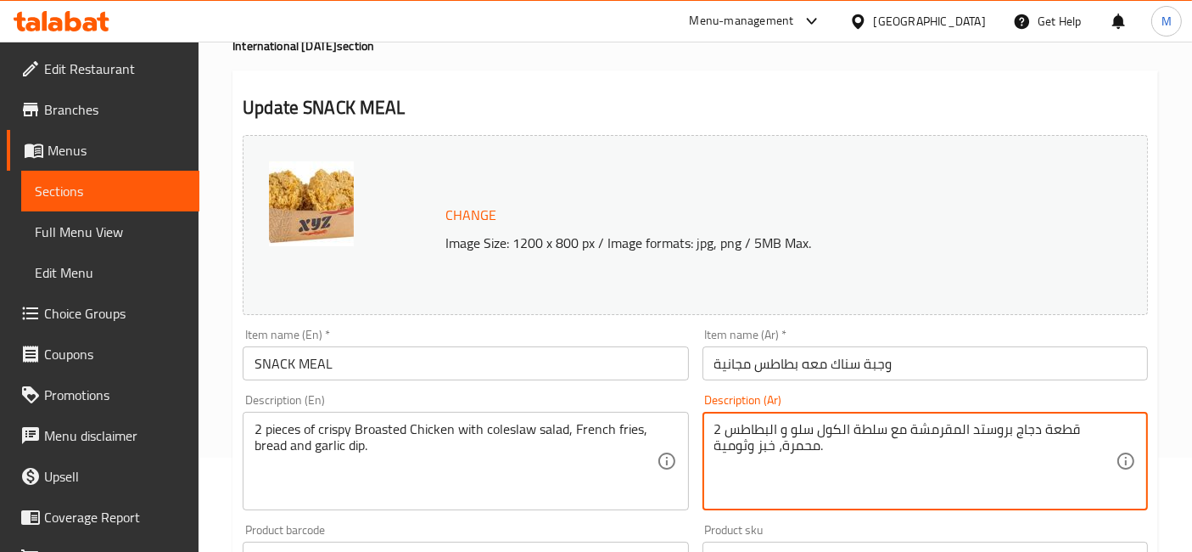
click at [744, 421] on textarea "2 قطعة دجاج بروستد المقرمشة مع سلطة الكول سلو و البطاطس محمرة، خبز وثومية." at bounding box center [915, 461] width 401 height 81
click at [764, 428] on textarea "2 قطعة دجاج بروستد المقرمشة مع سلطة الكول سلو و محمرة، خبز وثومية." at bounding box center [915, 461] width 401 height 81
type textarea "2 قطعة دجاج بروستد المقرمشة مع سلطة الكول سلو و ، خبز وثومية."
drag, startPoint x: 474, startPoint y: 343, endPoint x: 474, endPoint y: 367, distance: 23.8
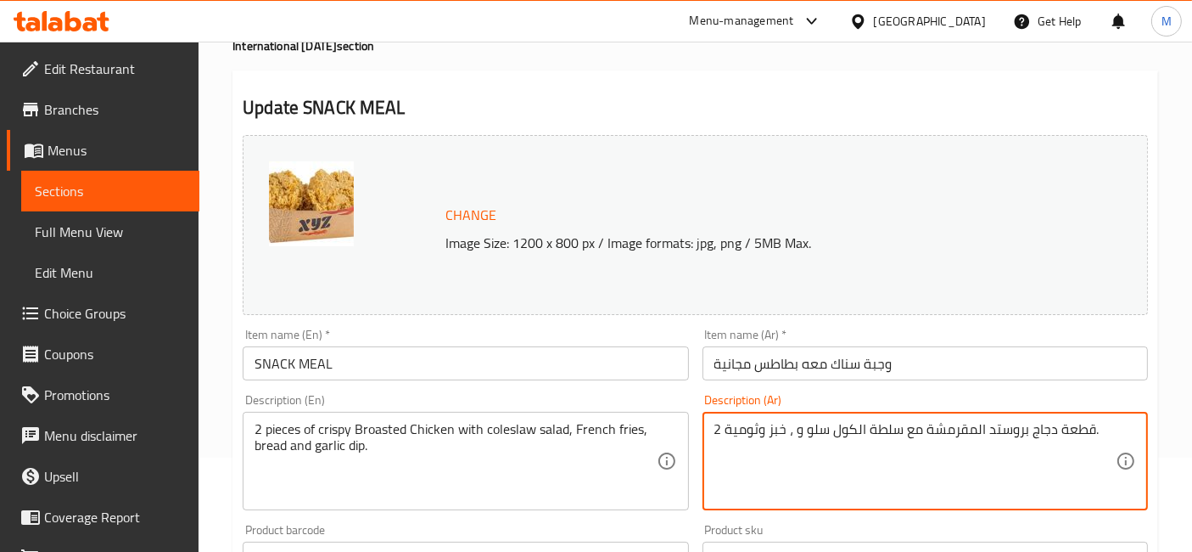
click at [473, 347] on div "Item name (En)   * SNACK MEAL Item name (En) *" at bounding box center [466, 354] width 446 height 52
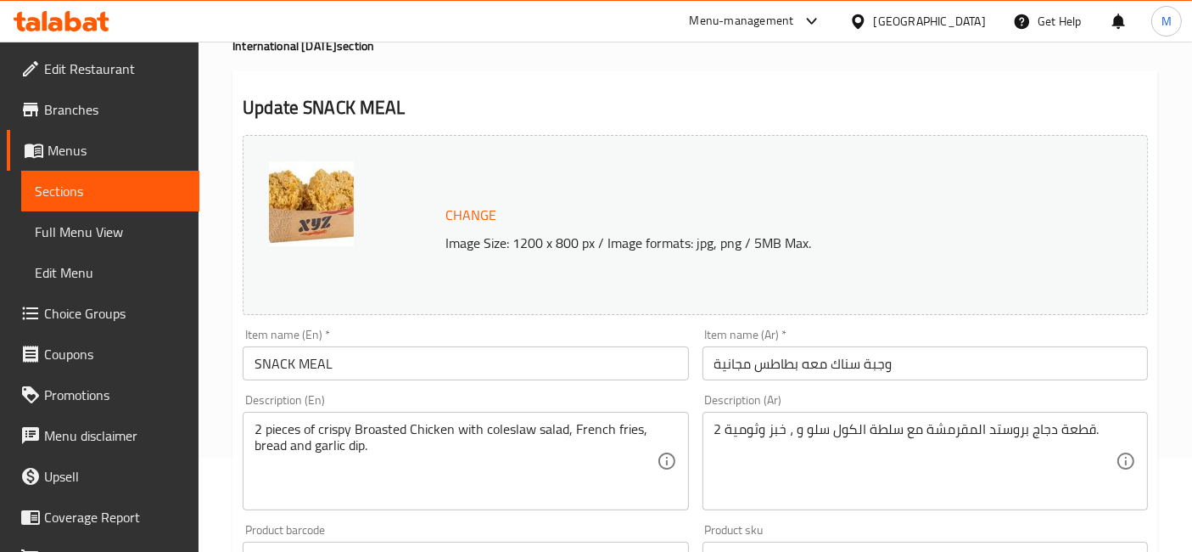
click at [470, 372] on input "SNACK MEAL" at bounding box center [466, 363] width 446 height 34
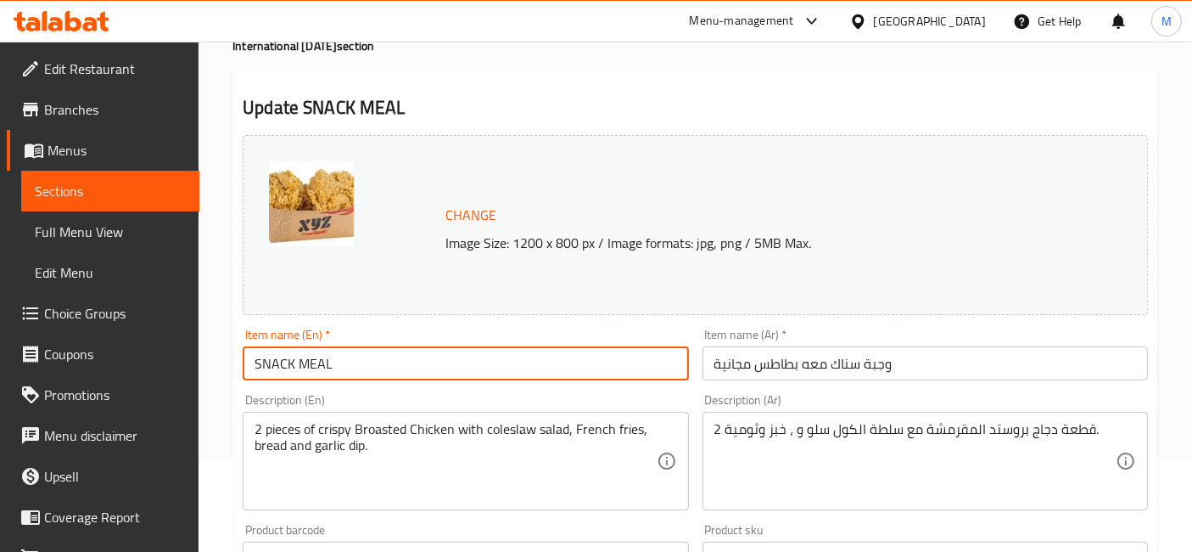
paste input "Comes with A Free Potato"
type input "SNACK MEAL Comes with A Free Potato"
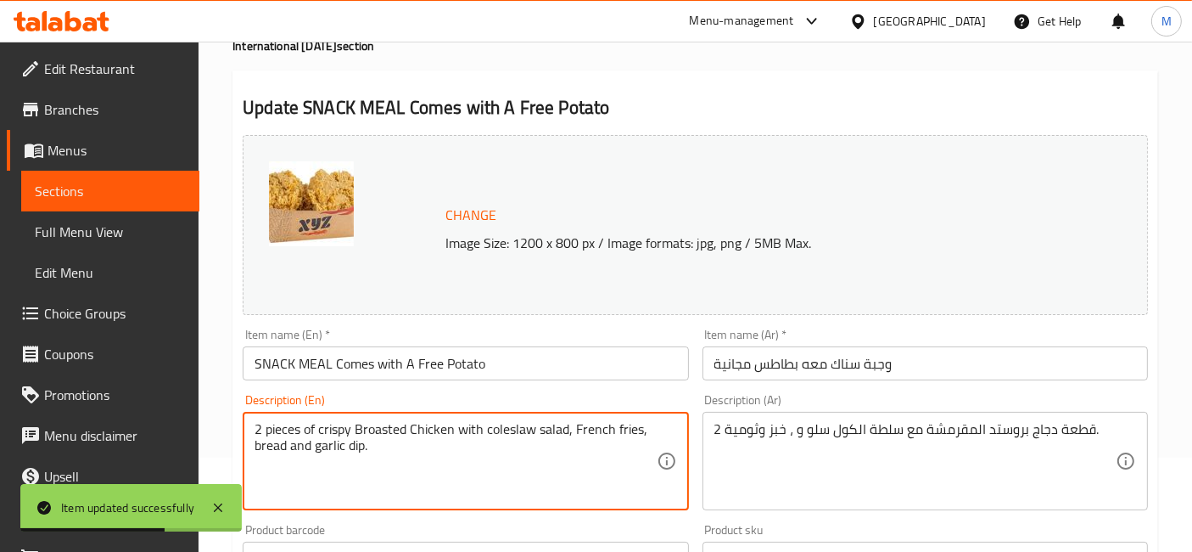
drag, startPoint x: 637, startPoint y: 430, endPoint x: 575, endPoint y: 420, distance: 62.8
type textarea "2 pieces of crispy Broasted Chicken with coleslaw salad, , bread and garlic dip."
click at [523, 365] on input "SNACK MEAL Comes with A Free Potato" at bounding box center [466, 363] width 446 height 34
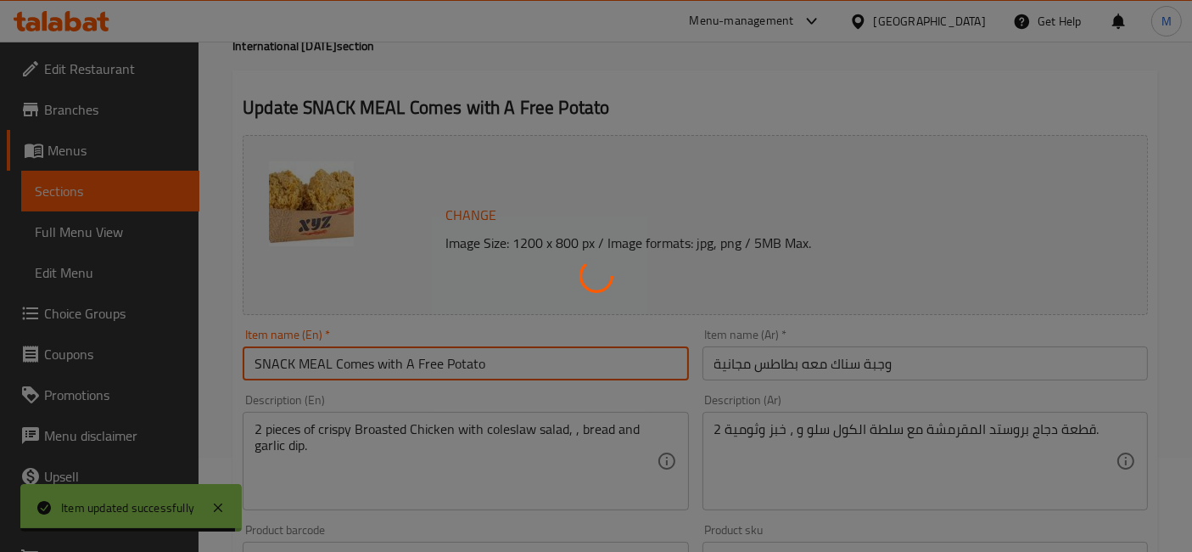
scroll to position [0, 0]
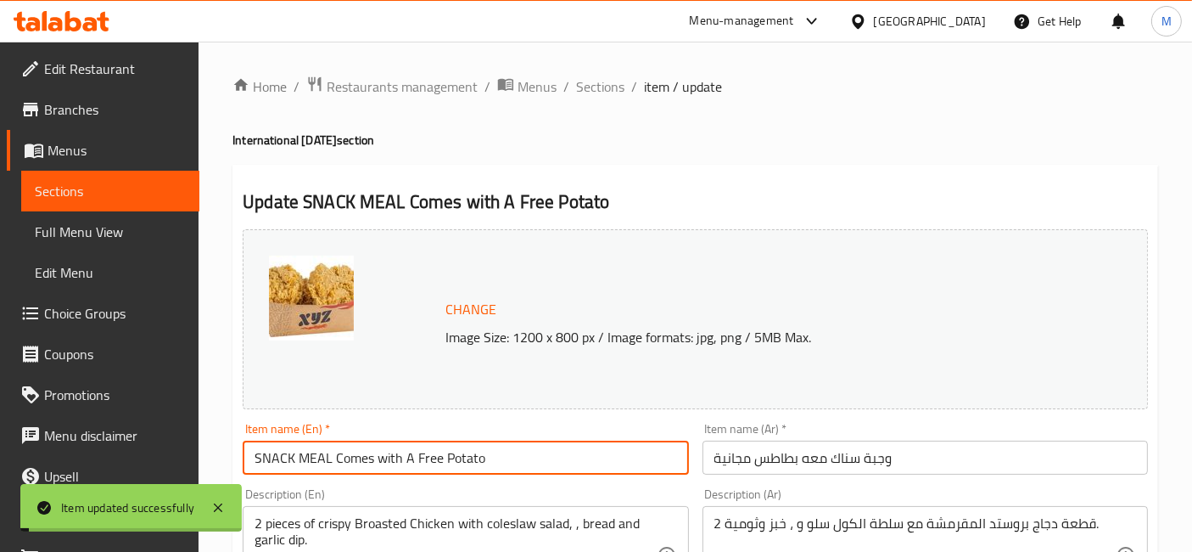
click at [594, 87] on span "Sections" at bounding box center [600, 86] width 48 height 20
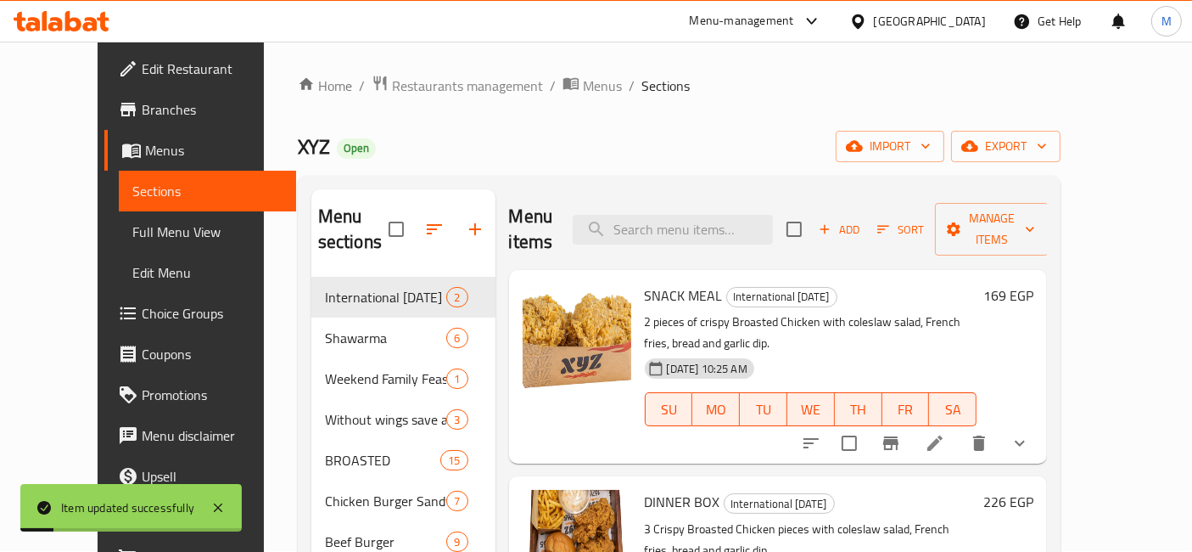
scroll to position [283, 0]
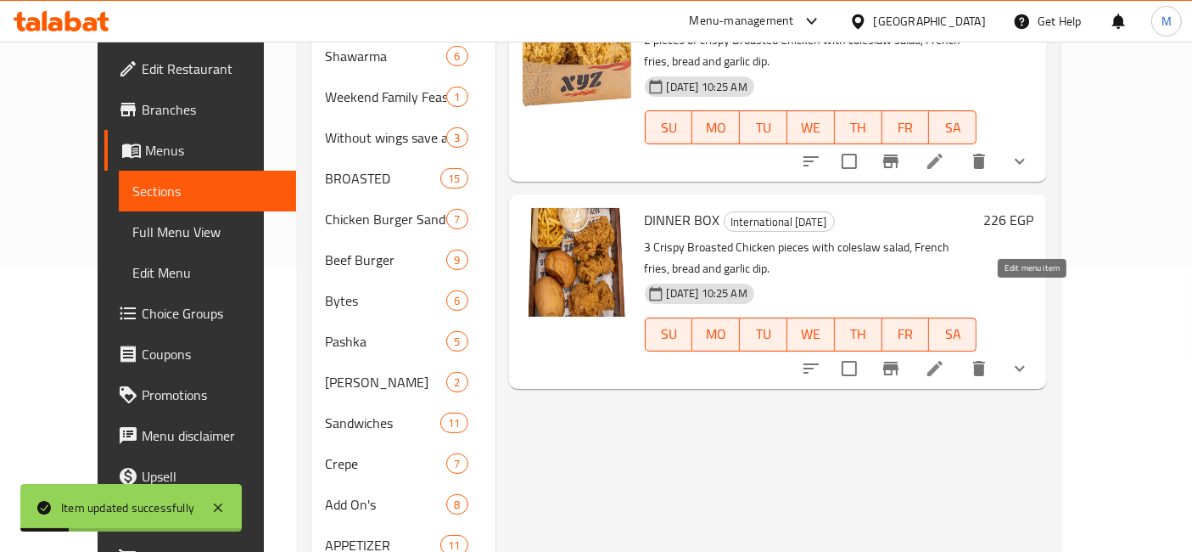
click at [945, 358] on icon at bounding box center [935, 368] width 20 height 20
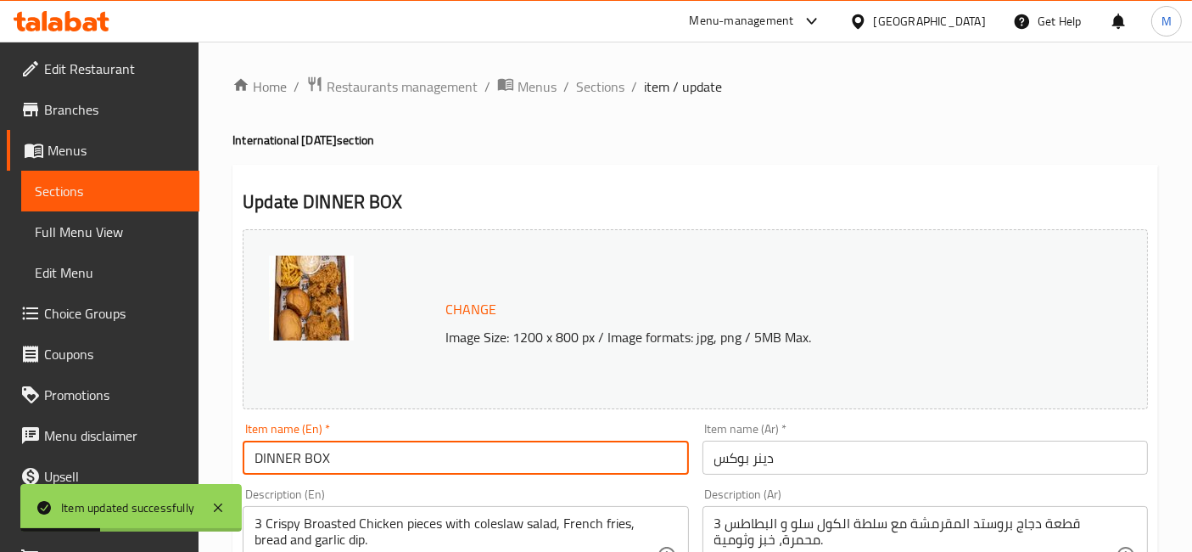
click at [440, 463] on input "DINNER BOX" at bounding box center [466, 457] width 446 height 34
paste input "Comes with A Free Potato"
click at [326, 463] on input "DINNER BOXComes with A Free Potato" at bounding box center [466, 457] width 446 height 34
type input "DINNER BOX Comes with A Free Potato"
click at [778, 460] on input "دينر بوكس" at bounding box center [926, 457] width 446 height 34
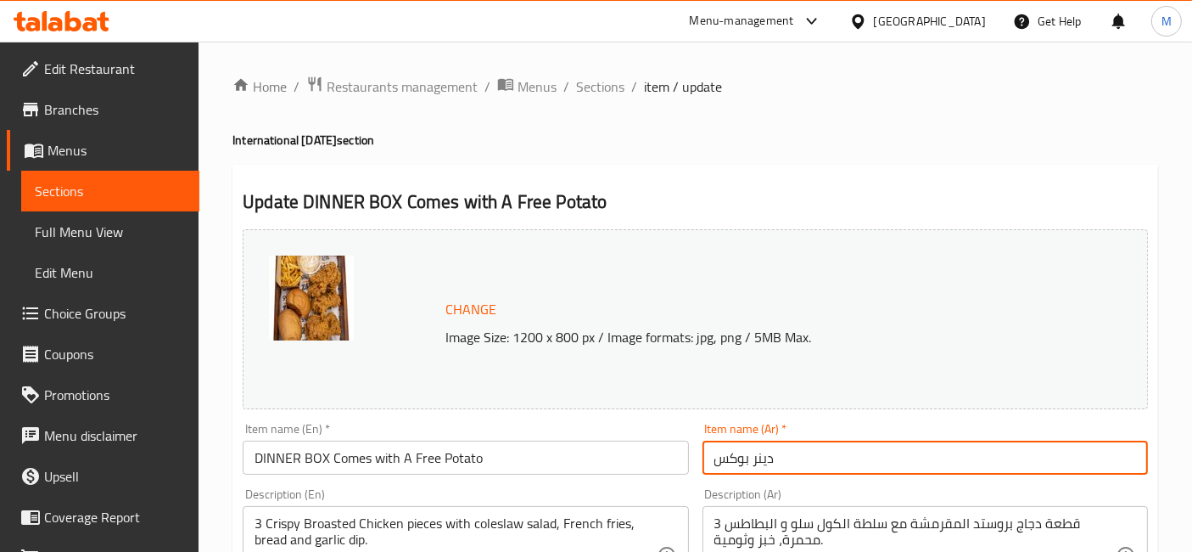
paste input "معه بطاطس مجانية"
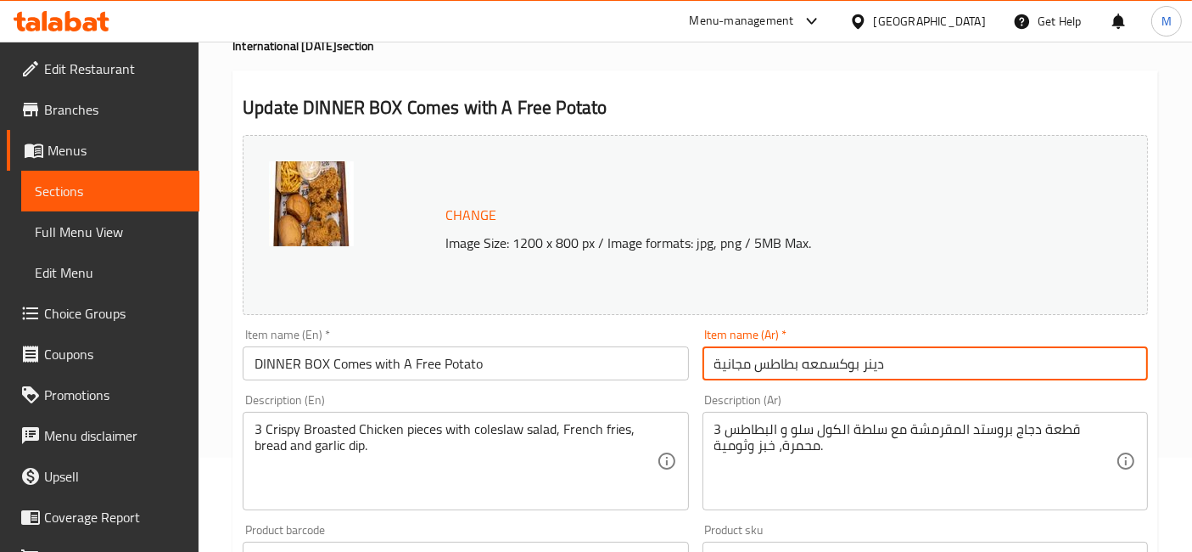
click at [827, 362] on input "دينر بوكسمعه بطاطس مجانية" at bounding box center [926, 363] width 446 height 34
type input "دينر بوكس معه بطاطس مجانية"
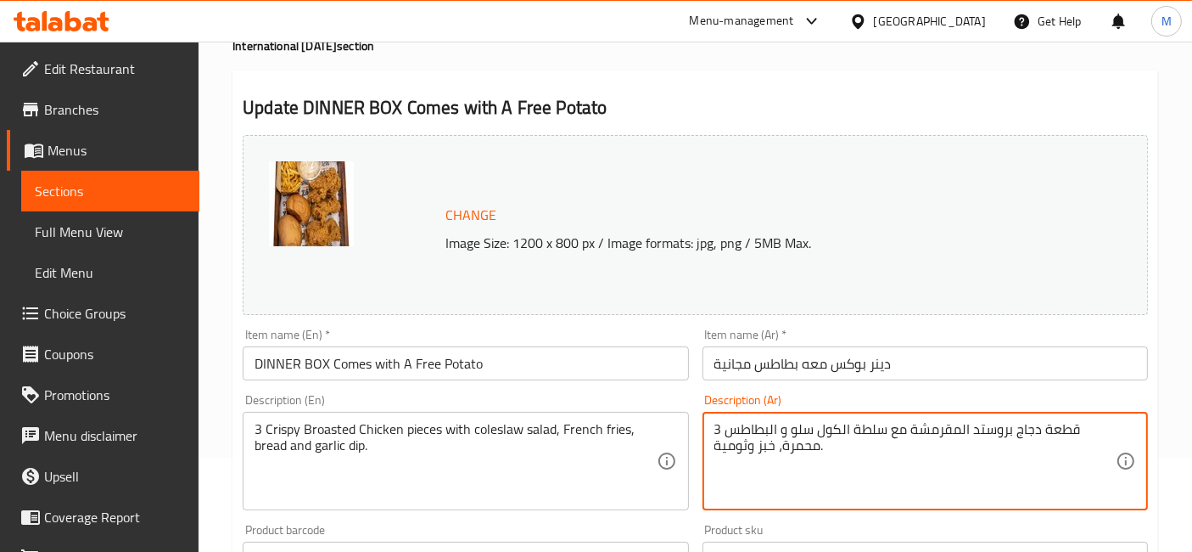
click at [766, 429] on textarea "3 قطعة دجاج بروستد المقرمشة مع سلطة الكول سلو و البطاطس محمرة، خبز وثومية." at bounding box center [915, 461] width 401 height 81
click at [769, 431] on textarea "3 قطعة دجاج بروستد المقرمشة مع سلطة الكول سلو و محمرة، خبز وثومية." at bounding box center [915, 461] width 401 height 81
type textarea "3 قطعة دجاج بروستد المقرمشة مع سلطة الكول سلو و ، خبز وثومية."
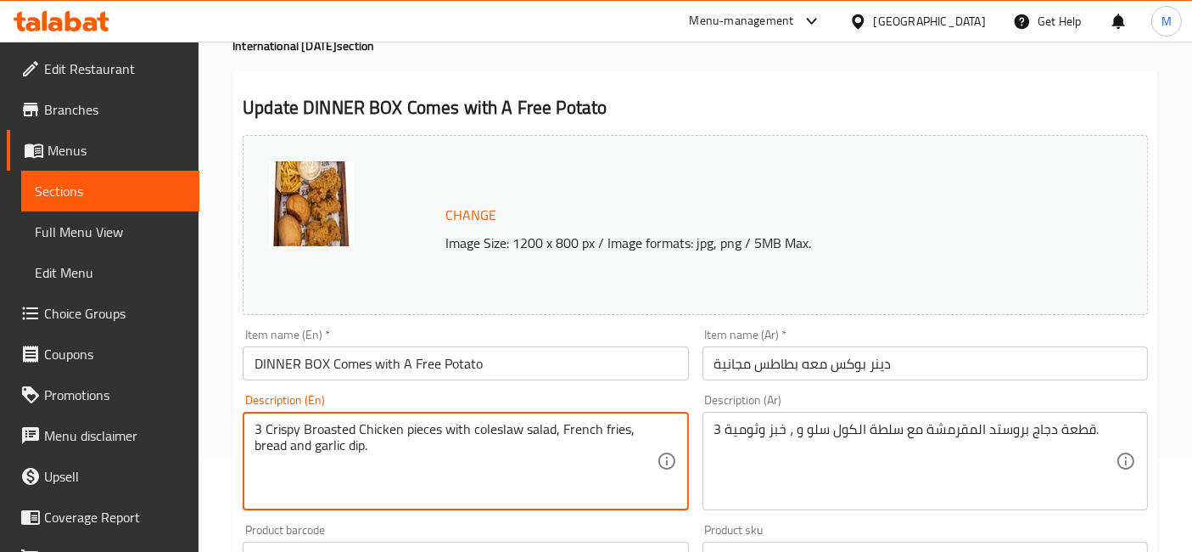
drag, startPoint x: 563, startPoint y: 430, endPoint x: 631, endPoint y: 425, distance: 68.9
type textarea "3 Crispy Broasted Chicken pieces with coleslaw salad, bread and garlic dip."
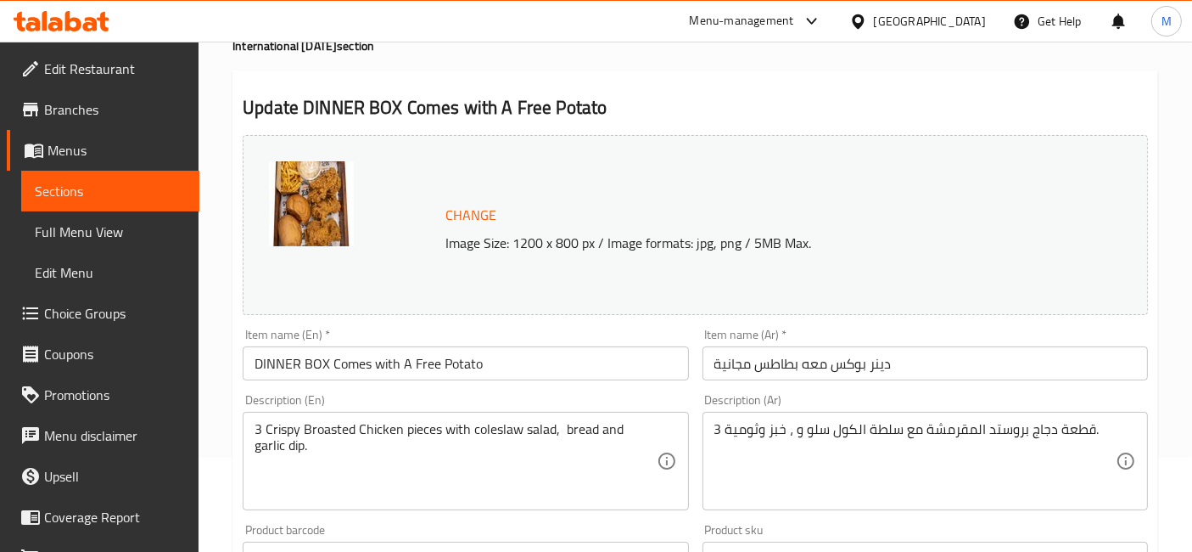
click at [551, 345] on div "Item name (En)   * DINNER BOX Comes with A Free Potato Item name (En) *" at bounding box center [466, 354] width 446 height 52
click at [552, 356] on input "DINNER BOX Comes with A Free Potato" at bounding box center [466, 363] width 446 height 34
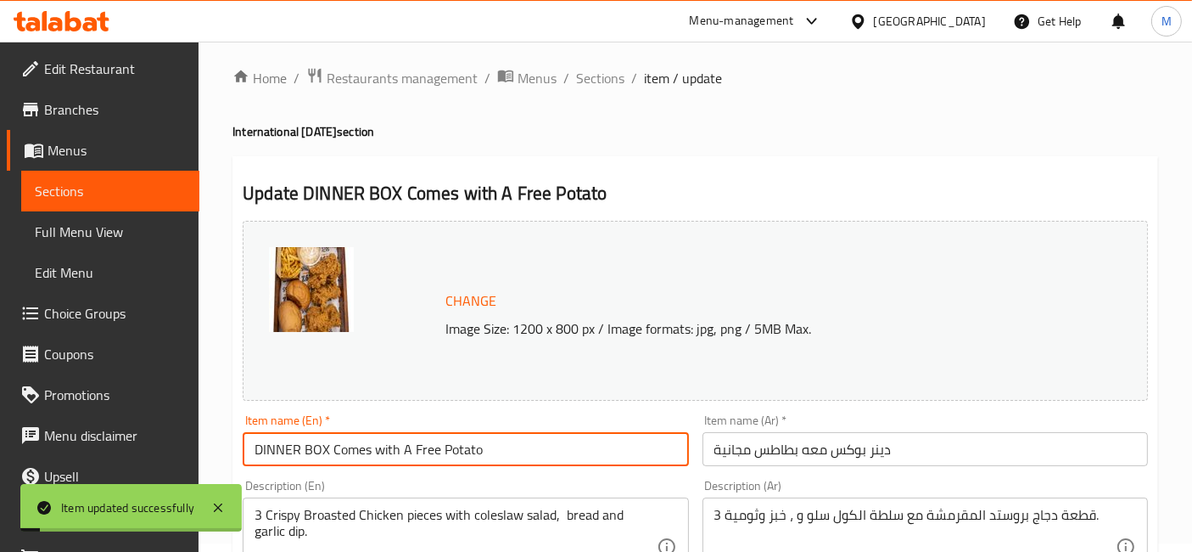
scroll to position [0, 0]
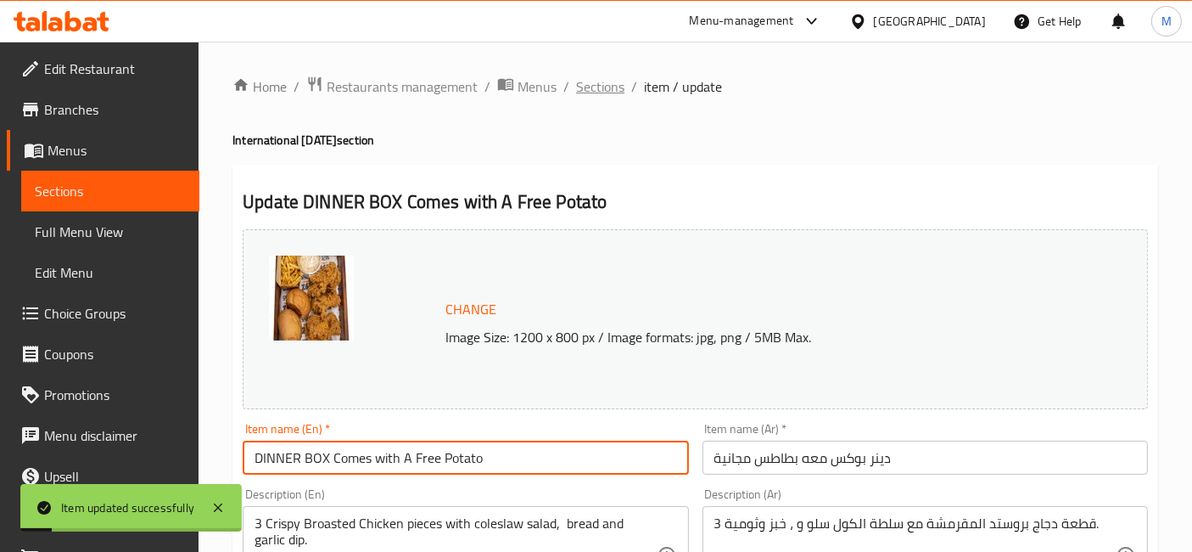
click at [603, 89] on span "Sections" at bounding box center [600, 86] width 48 height 20
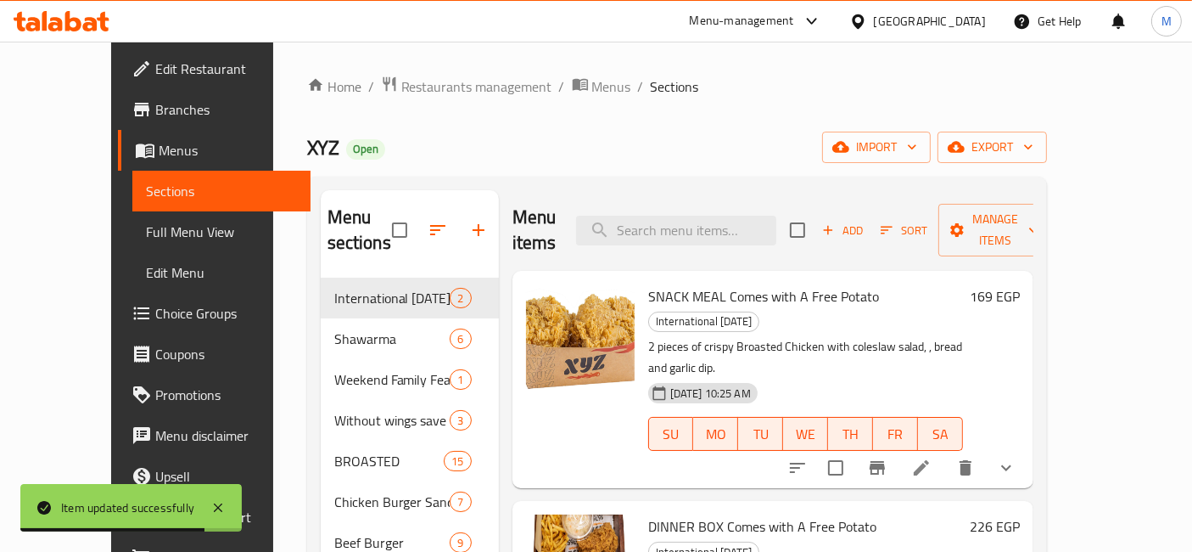
click at [81, 30] on icon at bounding box center [62, 21] width 96 height 20
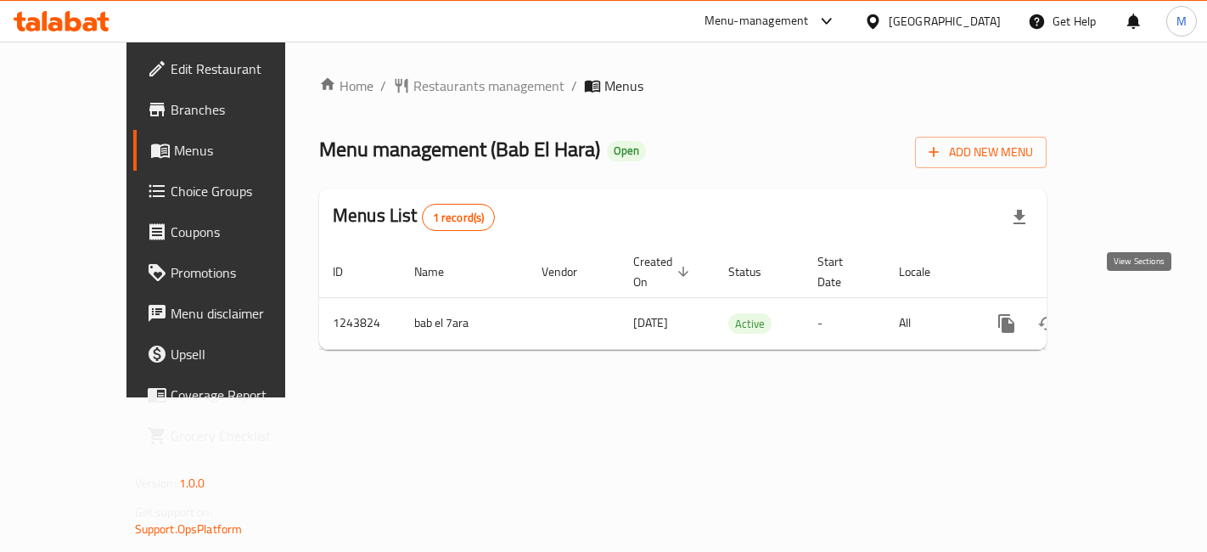
click at [1139, 313] on icon "enhanced table" at bounding box center [1129, 323] width 20 height 20
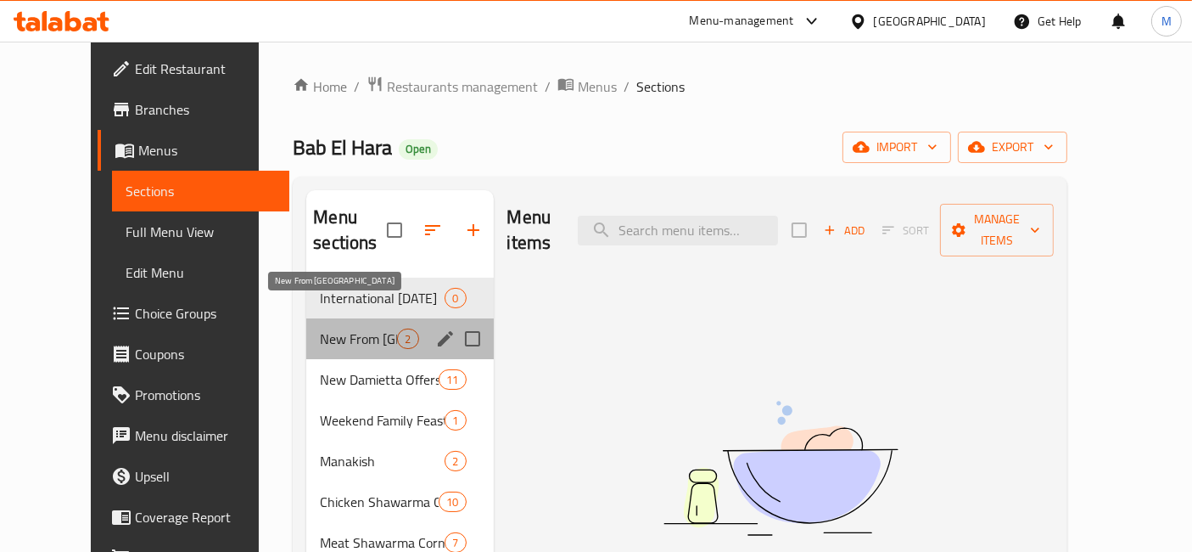
click at [334, 328] on span "New From [GEOGRAPHIC_DATA]" at bounding box center [358, 338] width 77 height 20
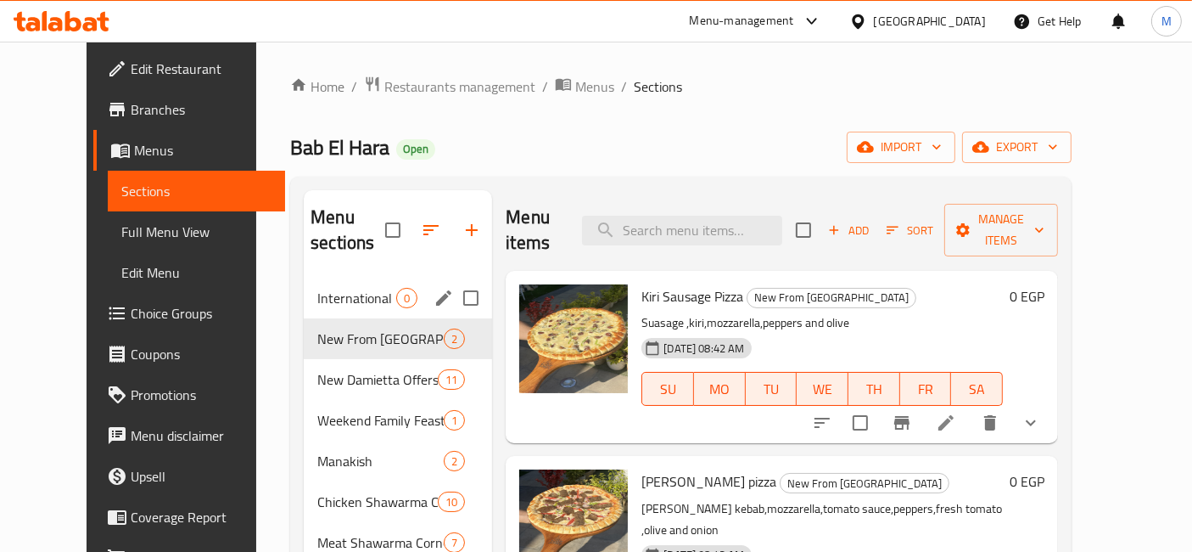
click at [338, 286] on div "International [DATE] 0" at bounding box center [398, 298] width 188 height 41
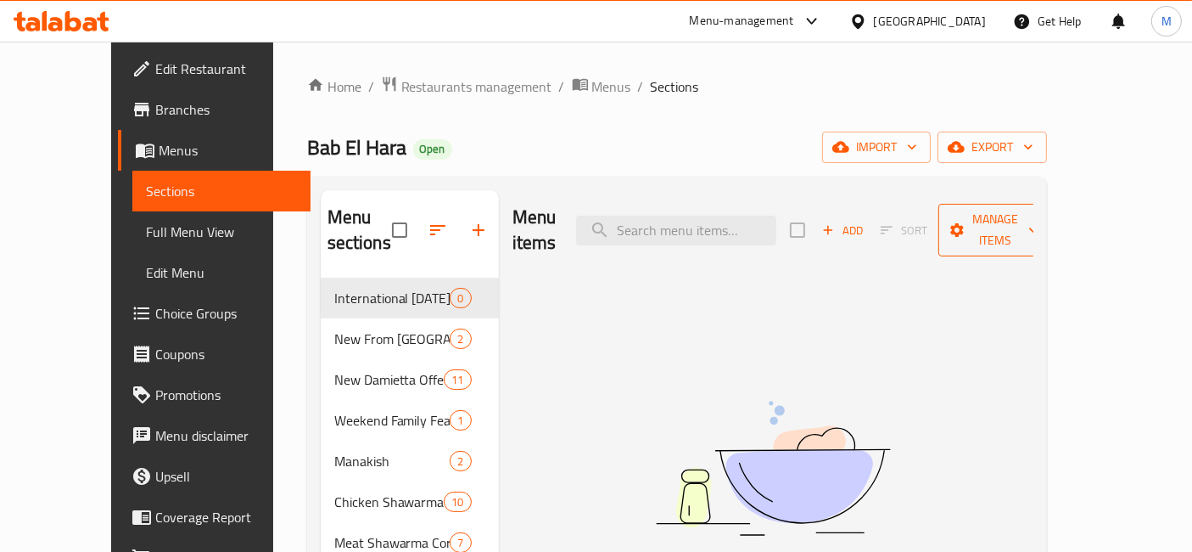
click at [1052, 204] on button "Manage items" at bounding box center [996, 230] width 114 height 53
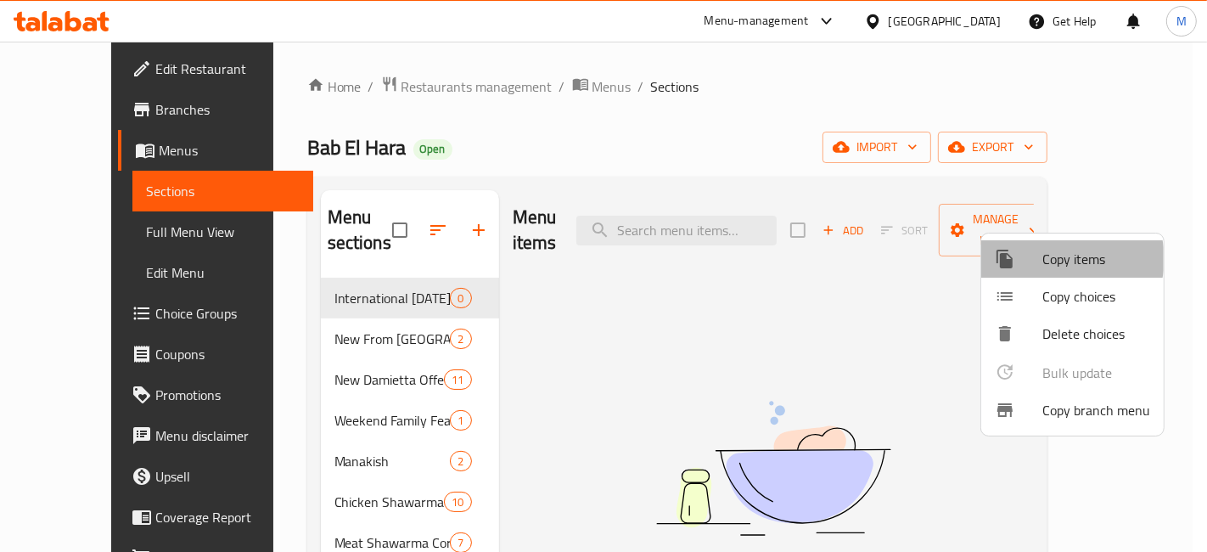
click at [1067, 259] on span "Copy items" at bounding box center [1096, 259] width 108 height 20
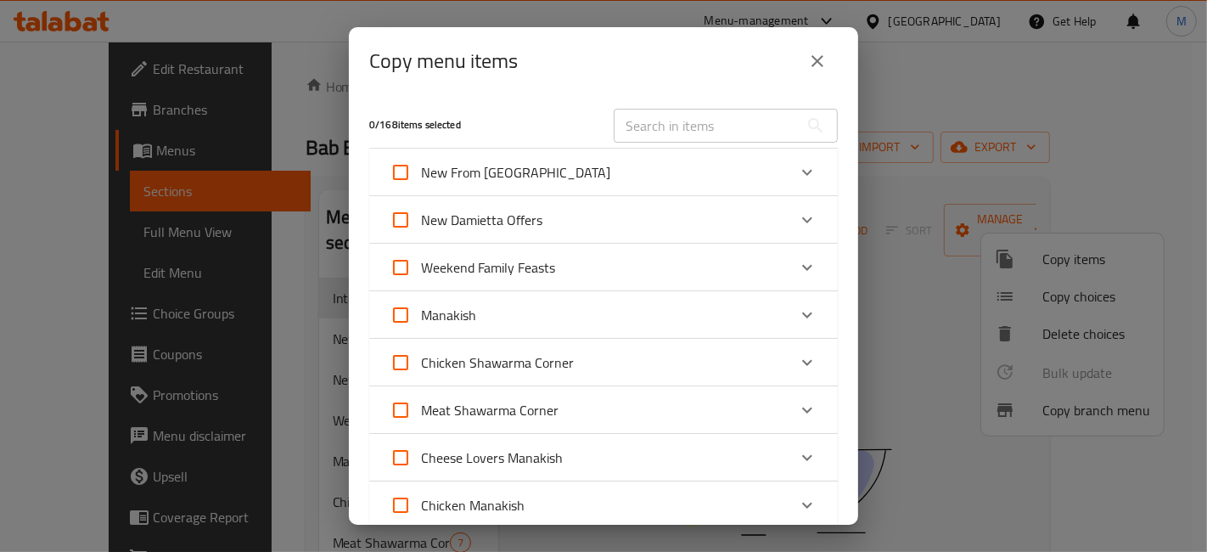
click at [682, 134] on input "text" at bounding box center [706, 126] width 185 height 34
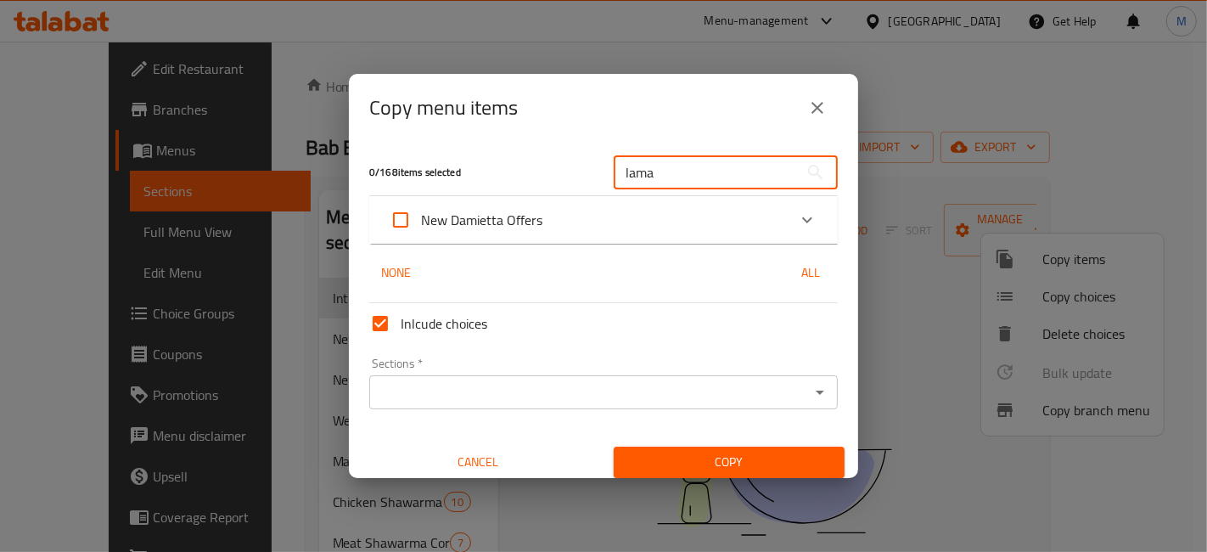
type input "lama"
click at [545, 239] on div "New Damietta Offers" at bounding box center [588, 219] width 397 height 41
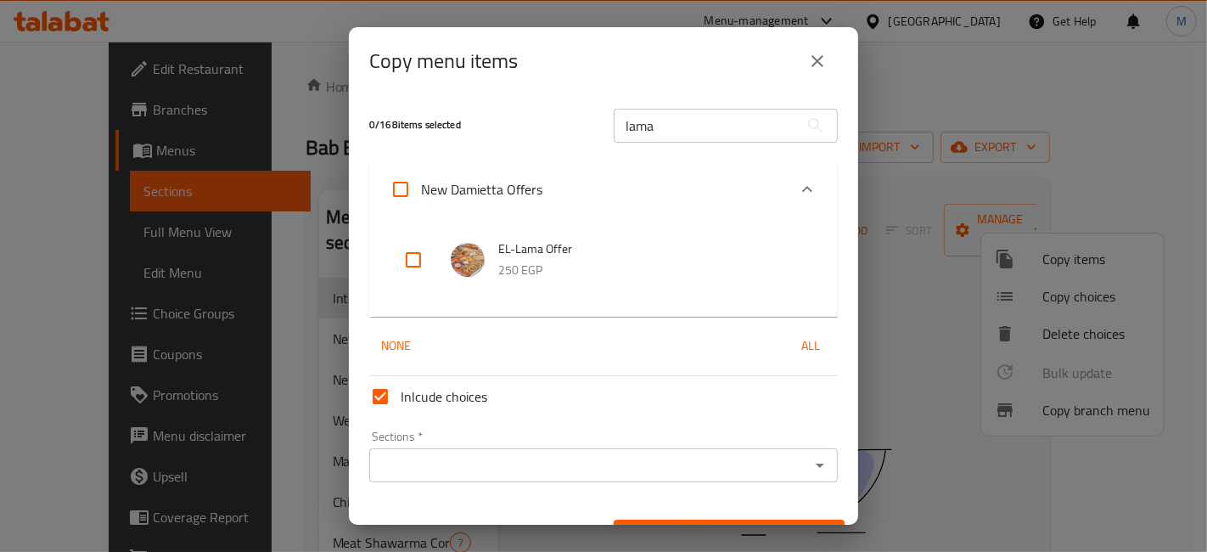
click at [409, 260] on input "checkbox" at bounding box center [413, 259] width 41 height 41
checkbox input "true"
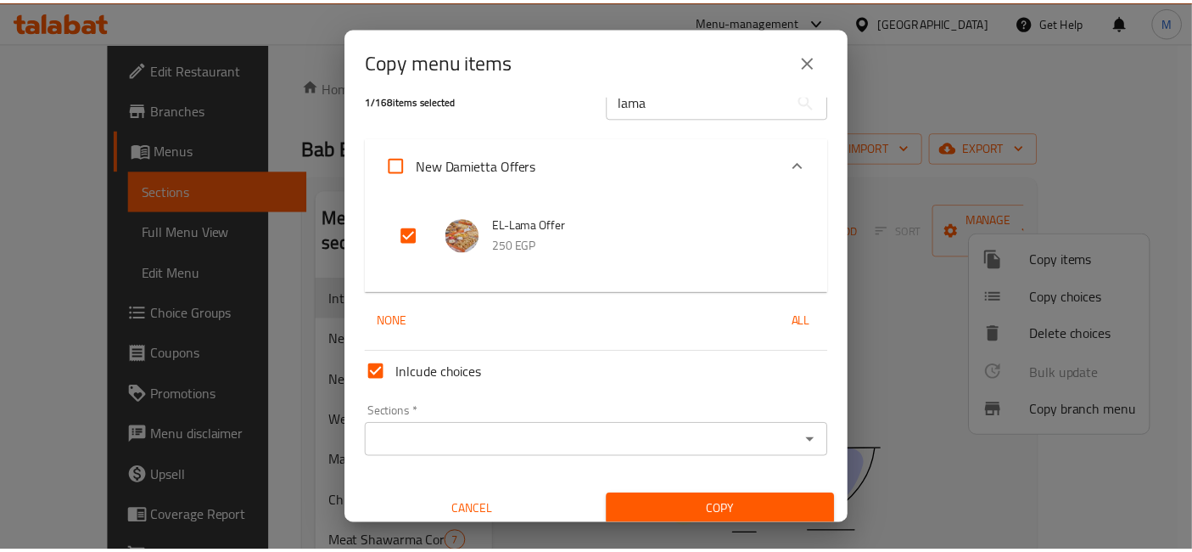
scroll to position [36, 0]
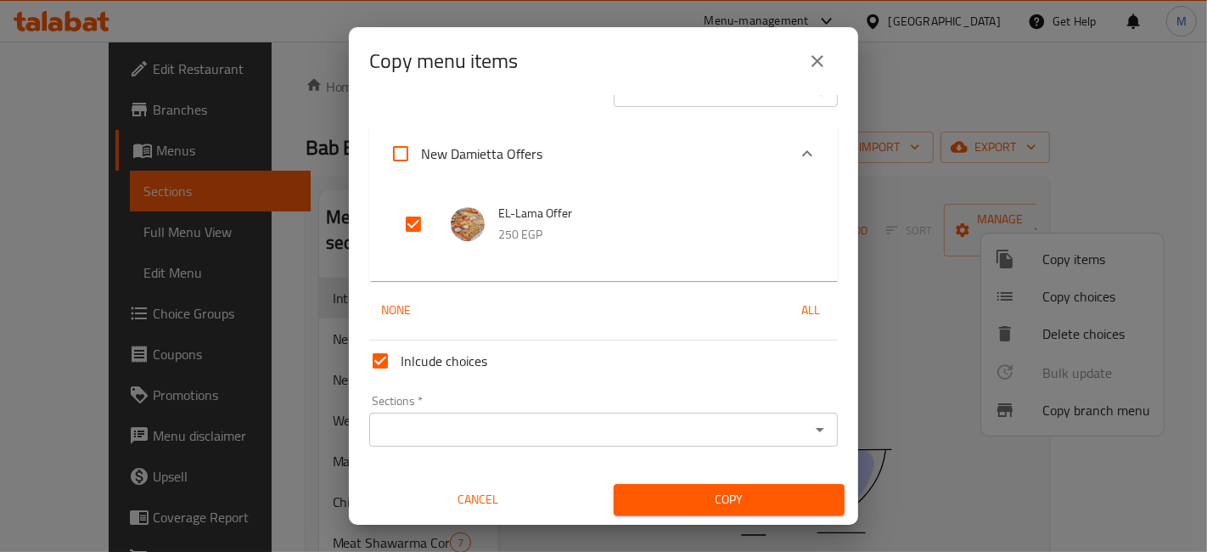
click at [527, 433] on input "Sections   *" at bounding box center [589, 430] width 430 height 24
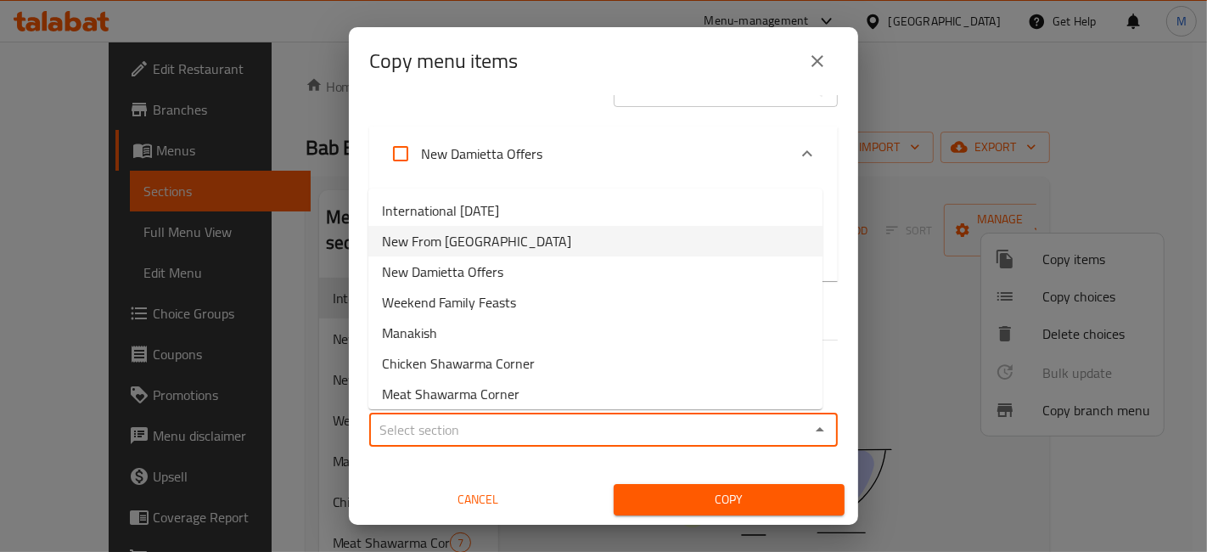
click at [500, 234] on span "New From [GEOGRAPHIC_DATA]" at bounding box center [476, 241] width 189 height 20
type input "New From [GEOGRAPHIC_DATA]"
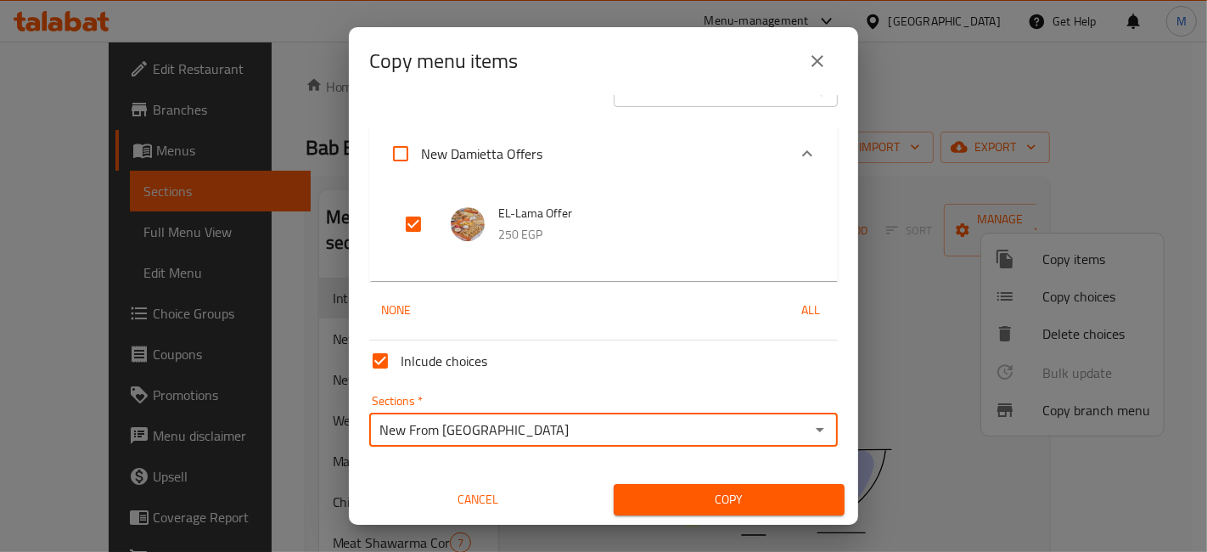
click at [522, 435] on input "New From [GEOGRAPHIC_DATA]" at bounding box center [589, 430] width 430 height 24
click at [522, 435] on input "Sections   *" at bounding box center [589, 430] width 430 height 24
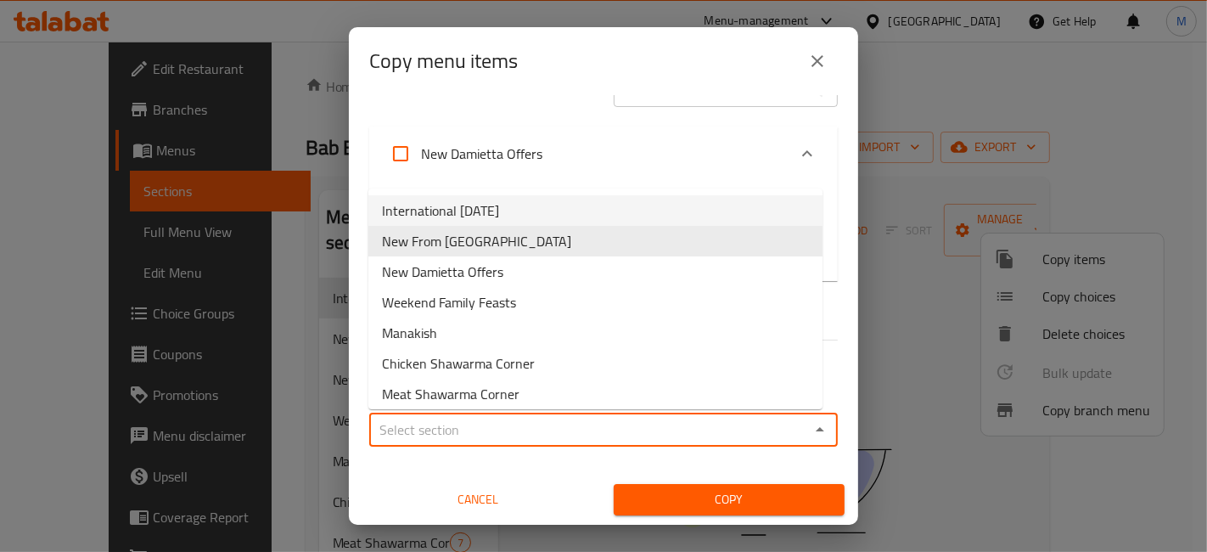
click at [498, 216] on span "International [DATE]" at bounding box center [440, 210] width 117 height 20
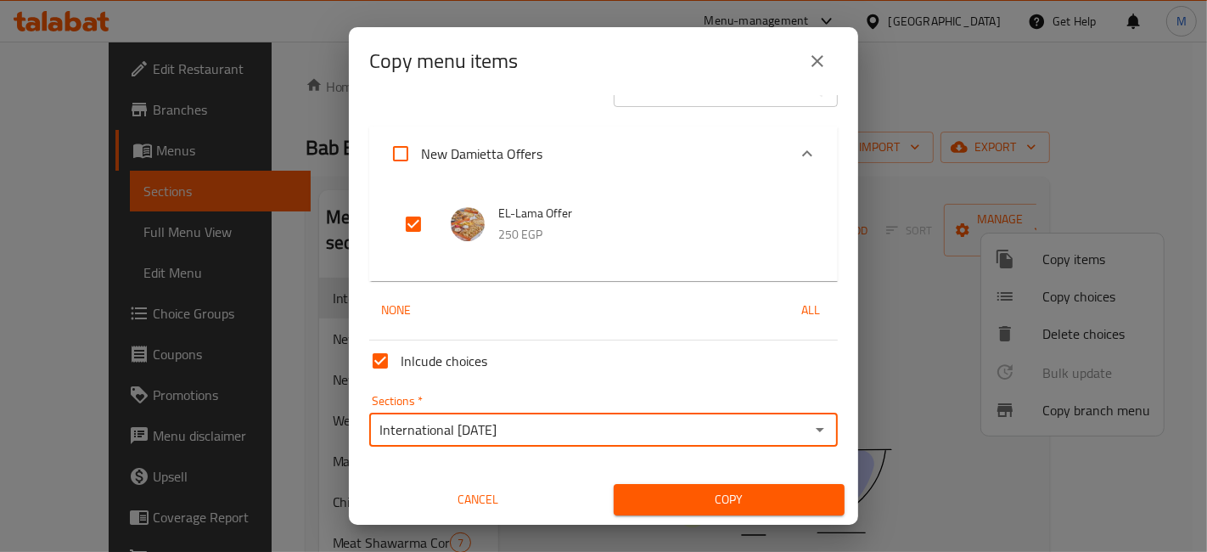
type input "International [DATE]"
click at [647, 510] on button "Copy" at bounding box center [729, 499] width 231 height 31
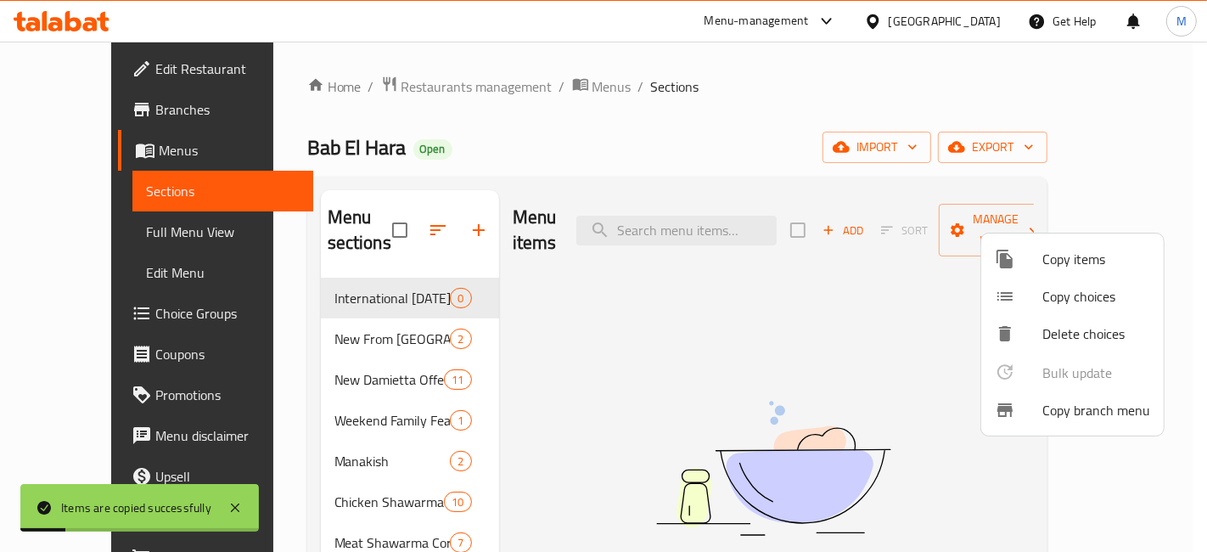
click at [356, 297] on div at bounding box center [603, 276] width 1207 height 552
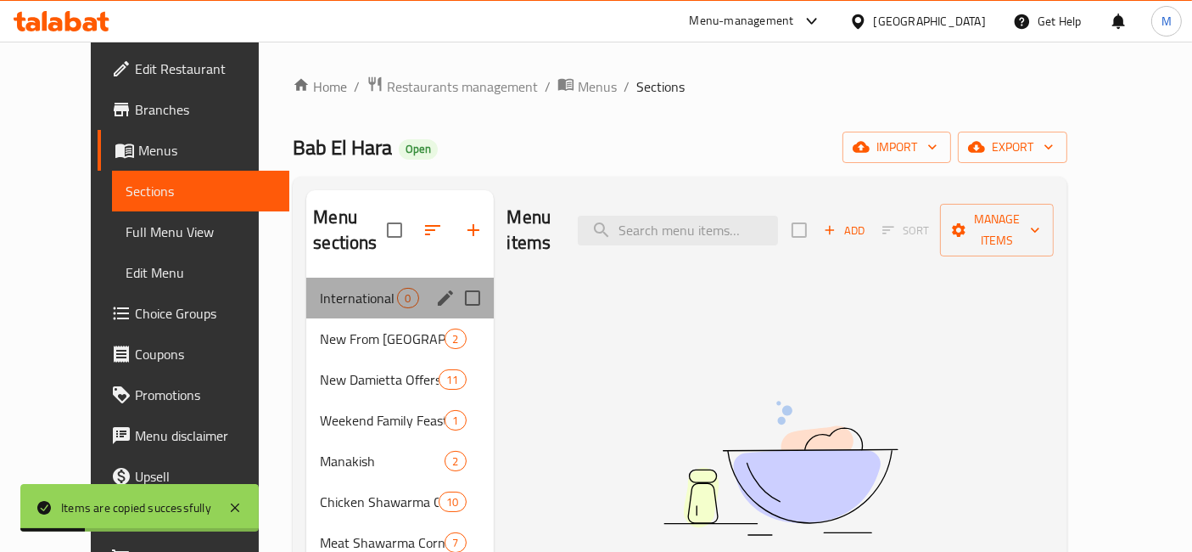
click at [366, 278] on div "International [DATE] 0" at bounding box center [399, 298] width 187 height 41
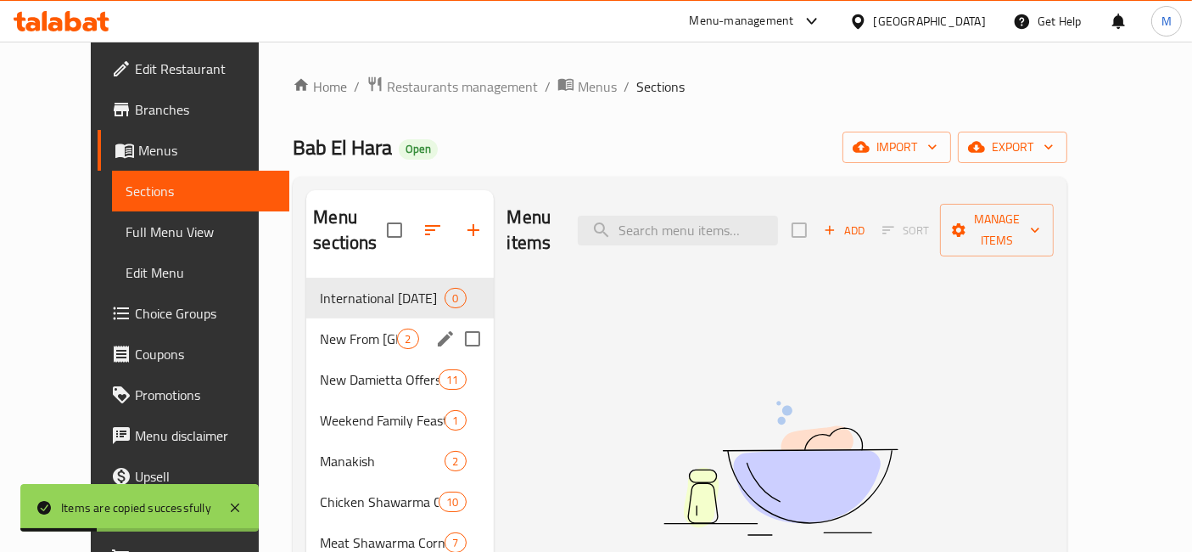
click at [358, 326] on div "New From Bab El-Hara 2" at bounding box center [399, 338] width 187 height 41
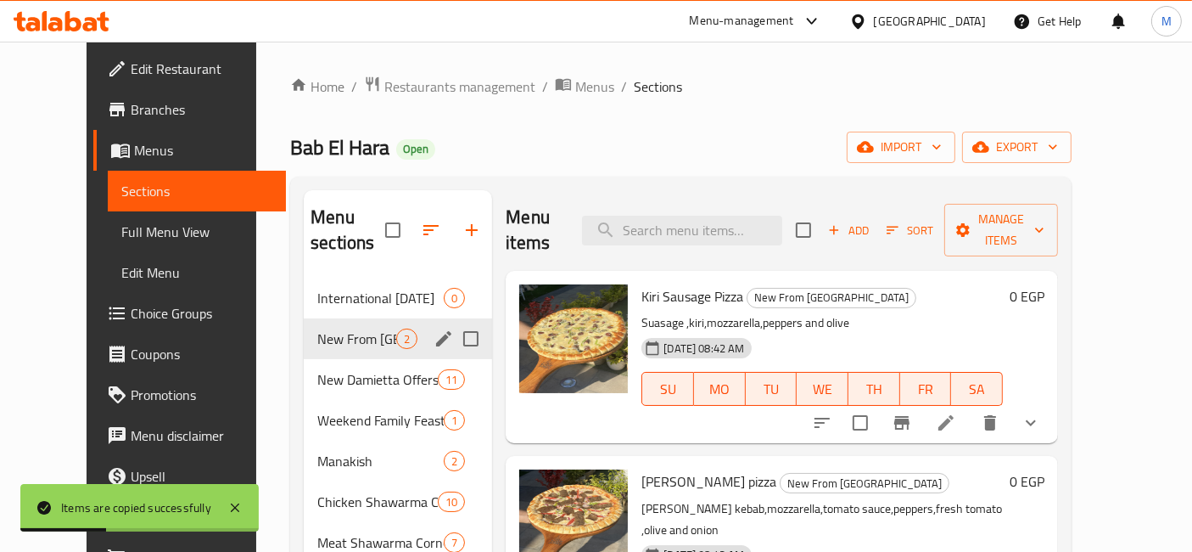
click at [343, 288] on span "International [DATE]" at bounding box center [380, 298] width 126 height 20
